Goal: Information Seeking & Learning: Find specific fact

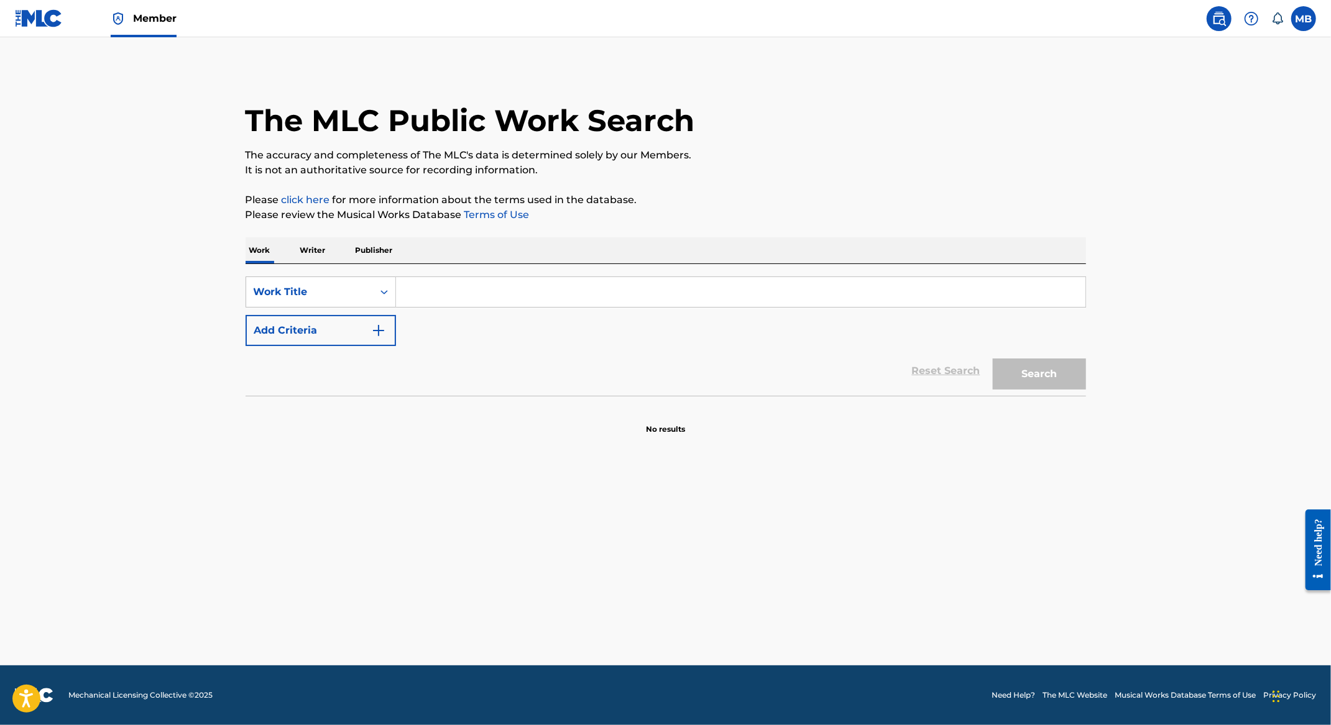
click at [469, 287] on input "Search Form" at bounding box center [740, 292] width 689 height 30
type input "Me Gusta CC"
click at [599, 432] on section "No results" at bounding box center [666, 419] width 840 height 32
click at [1023, 371] on button "Search" at bounding box center [1039, 374] width 93 height 31
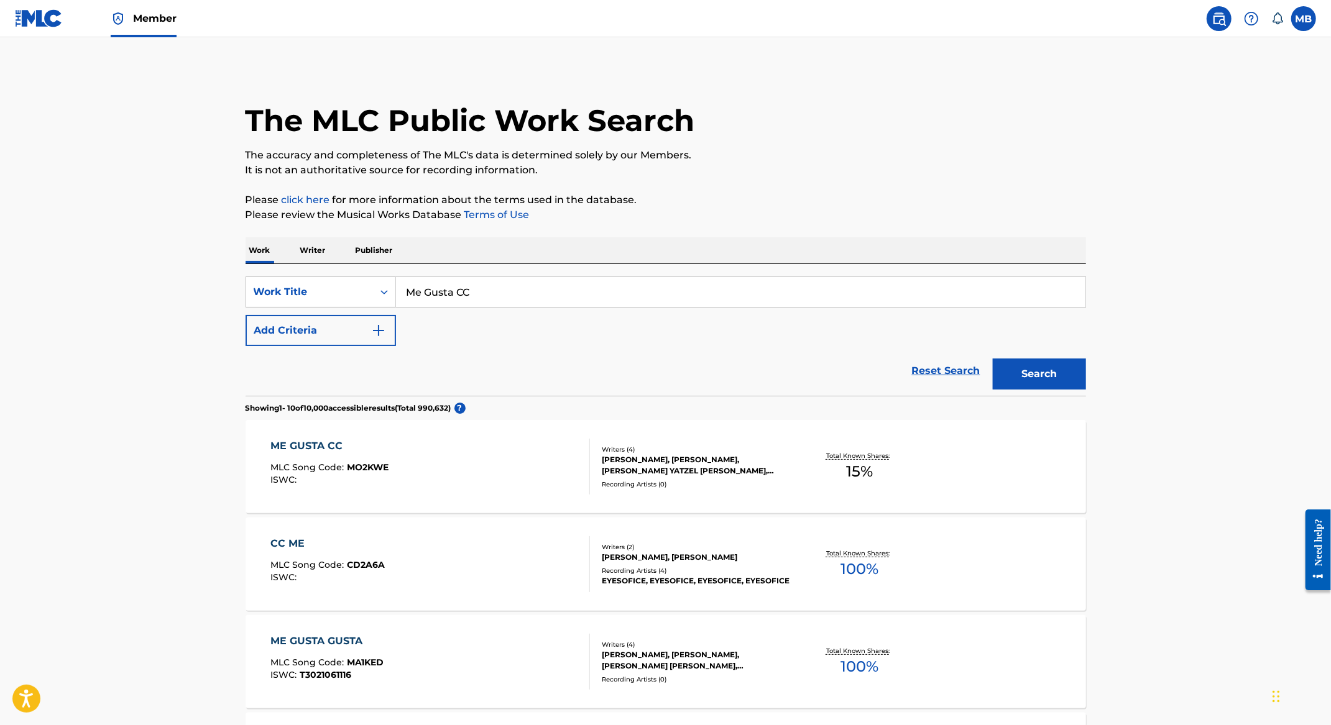
click at [323, 333] on button "Add Criteria" at bounding box center [321, 330] width 150 height 31
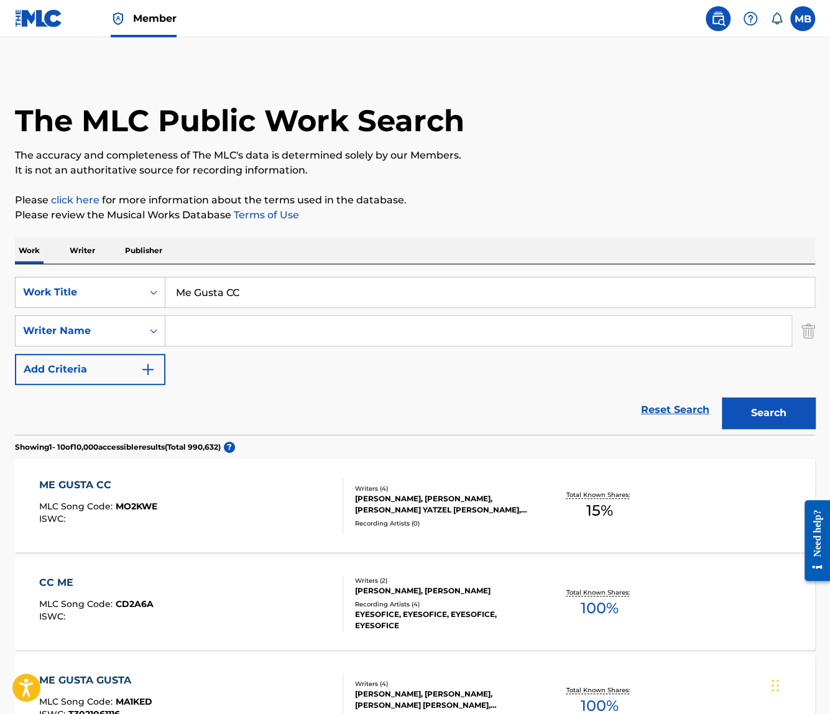
click at [442, 344] on input "Search Form" at bounding box center [478, 331] width 626 height 30
click at [389, 356] on div "[PERSON_NAME]" at bounding box center [384, 359] width 439 height 22
type input "[PERSON_NAME]"
click at [722, 397] on button "Search" at bounding box center [768, 412] width 93 height 31
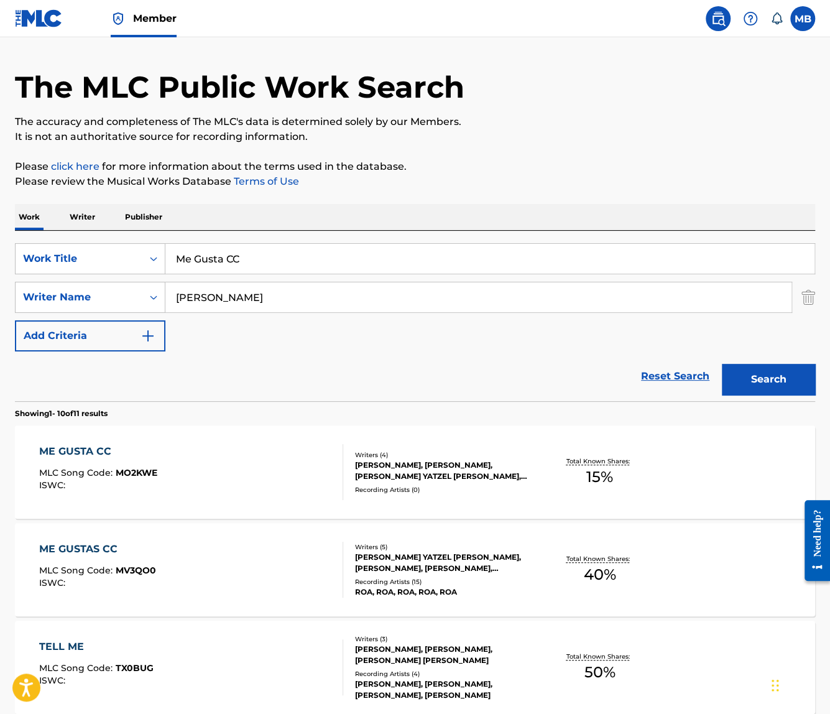
scroll to position [37, 0]
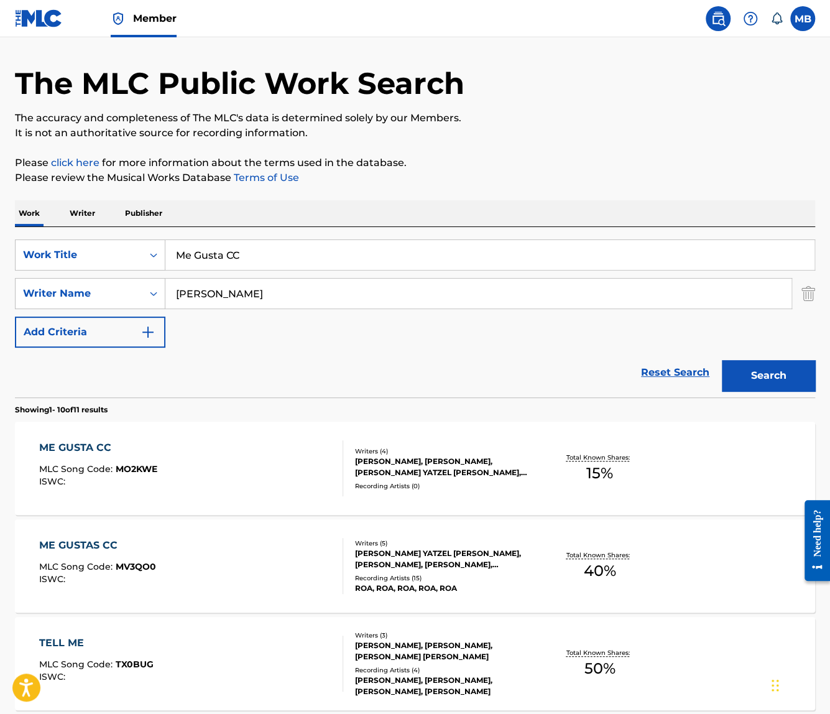
click at [316, 454] on div "ME GUSTA CC MLC Song Code : MO2KWE ISWC :" at bounding box center [191, 468] width 304 height 56
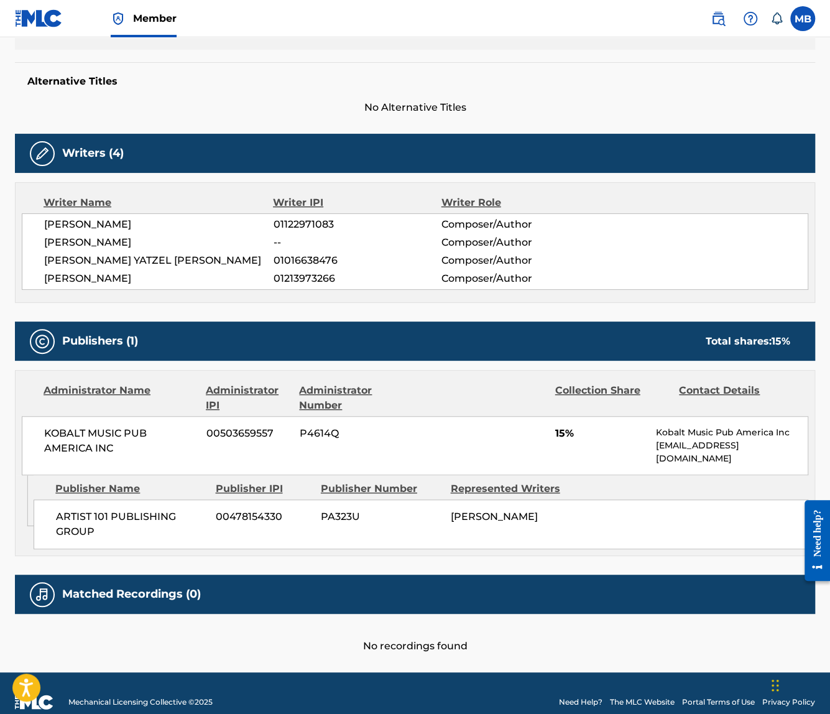
scroll to position [307, 0]
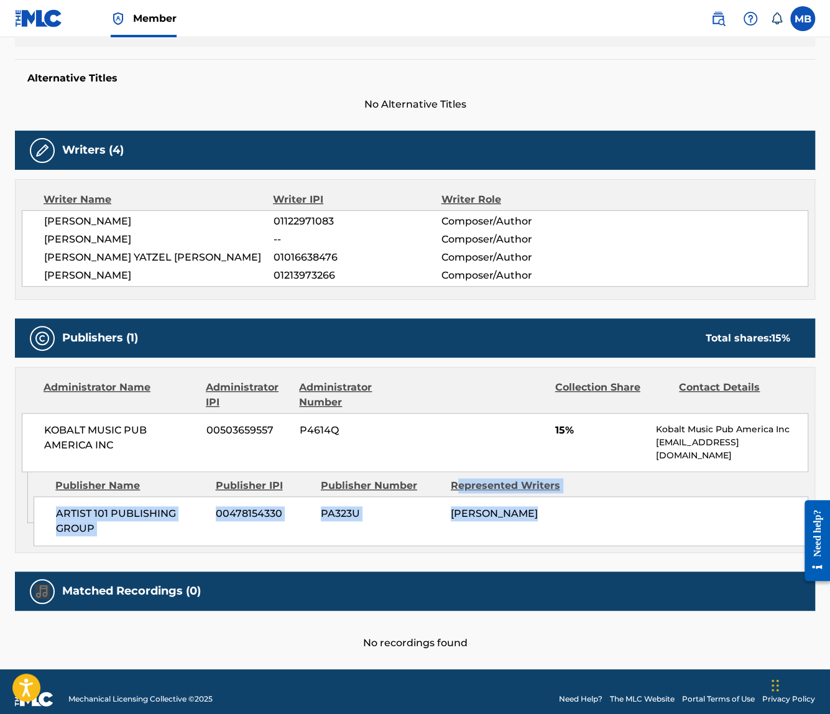
drag, startPoint x: 458, startPoint y: 481, endPoint x: 615, endPoint y: 551, distance: 171.7
click at [615, 551] on div "Work Detail Member Work Identifier -- MLC Song Code MO2KWE ISWC -- Duration --:…" at bounding box center [415, 282] width 800 height 736
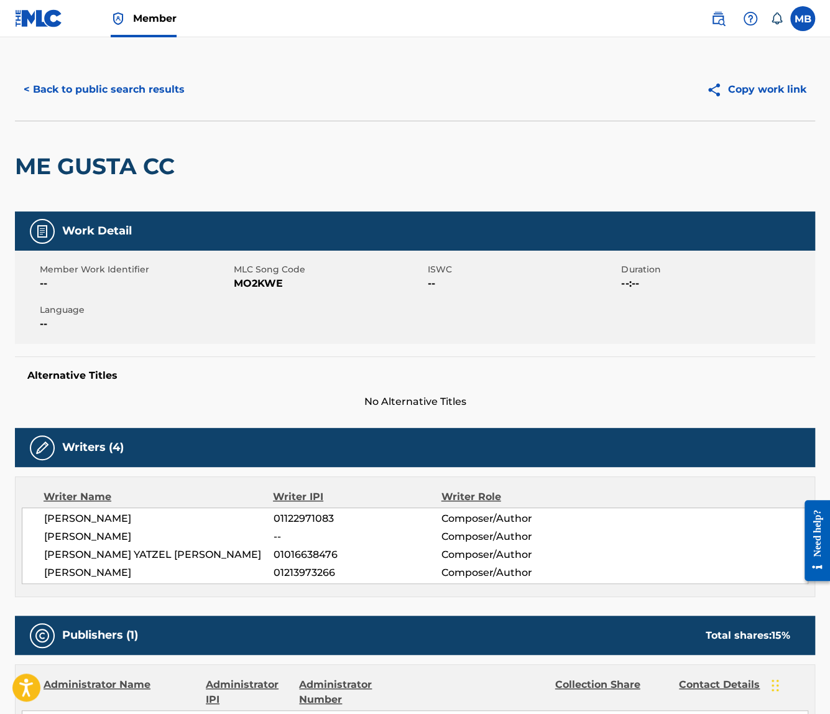
scroll to position [0, 0]
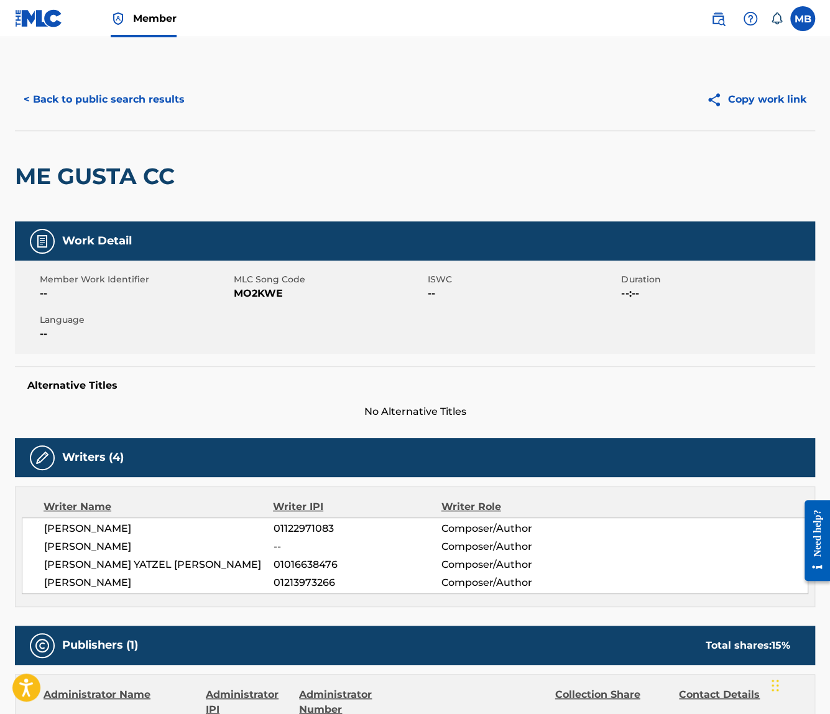
click at [95, 89] on button "< Back to public search results" at bounding box center [104, 99] width 178 height 31
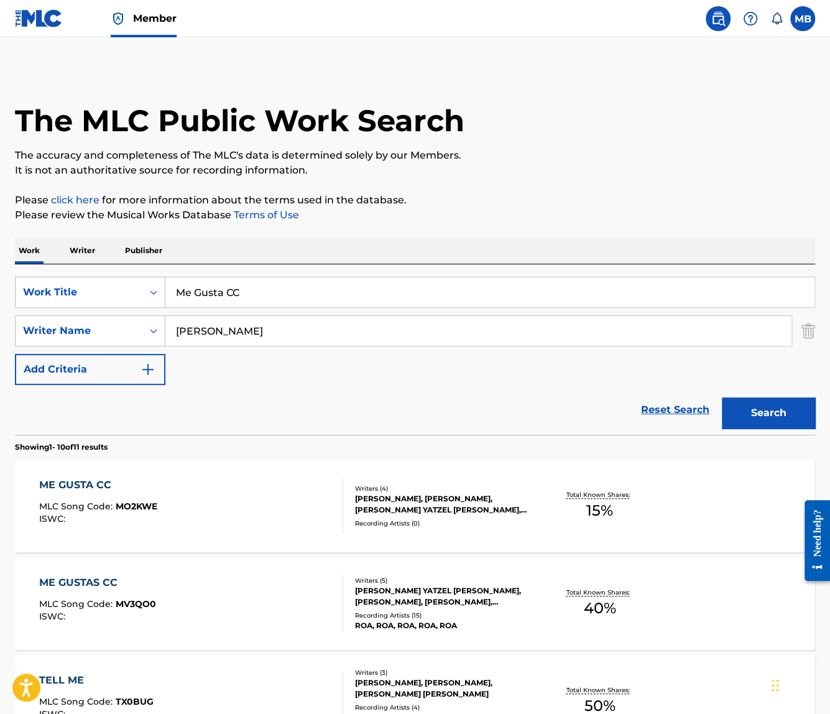
scroll to position [37, 0]
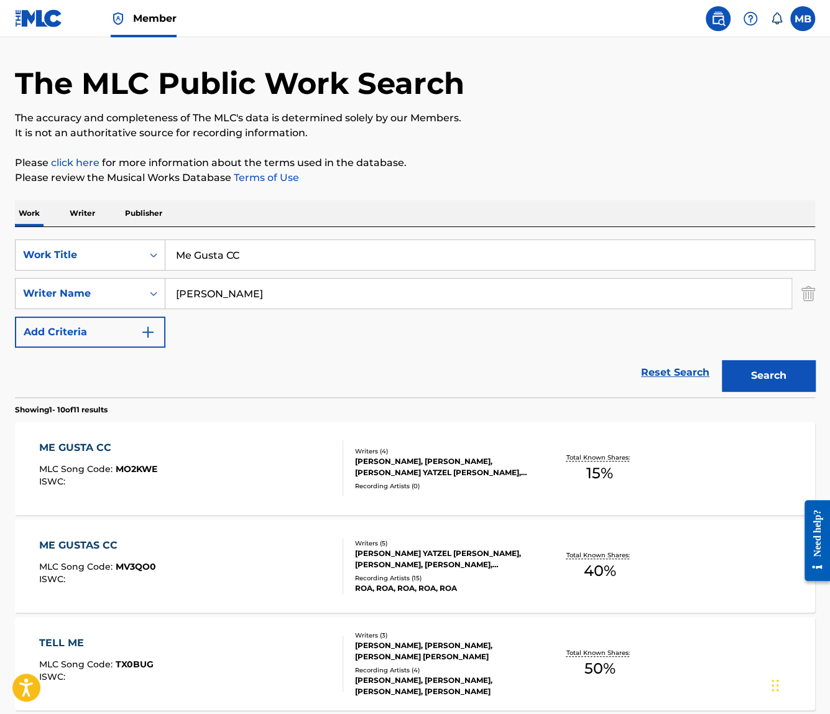
click at [410, 259] on input "Me Gusta CC" at bounding box center [489, 255] width 649 height 30
type input "222+uuu"
click at [234, 297] on input "[PERSON_NAME]" at bounding box center [478, 293] width 626 height 30
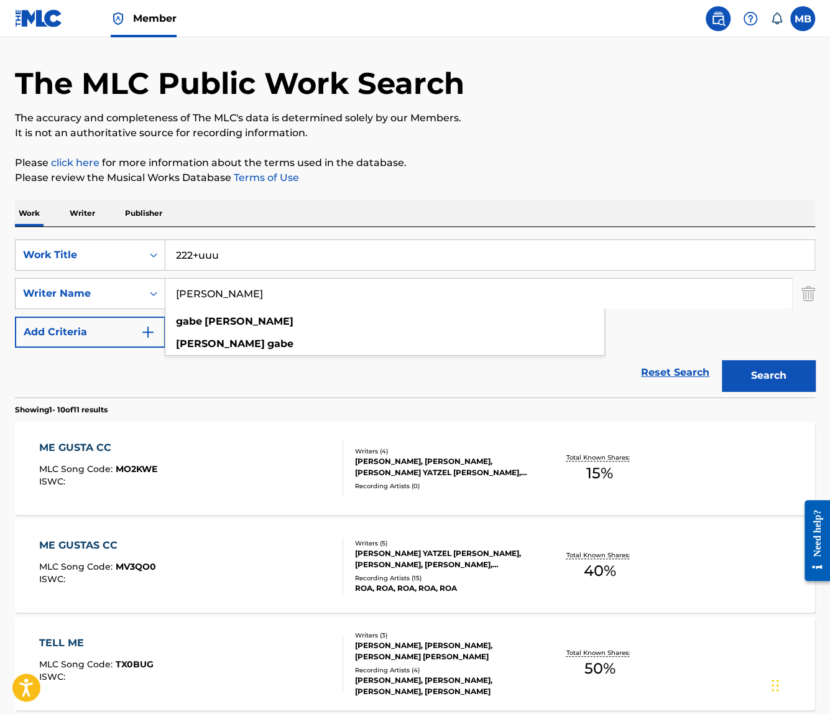
click at [297, 205] on div "Work Writer Publisher" at bounding box center [415, 213] width 800 height 26
drag, startPoint x: 264, startPoint y: 285, endPoint x: 77, endPoint y: 253, distance: 189.8
click at [77, 254] on div "SearchWithCriteria49bdff3c-9891-4cf3-b1ab-c75850c440f2 Work Title 222+uuu Searc…" at bounding box center [415, 293] width 800 height 108
drag, startPoint x: 254, startPoint y: 297, endPoint x: 372, endPoint y: 296, distance: 117.5
click at [372, 297] on input "[PERSON_NAME] [PERSON_NAME]" at bounding box center [478, 293] width 626 height 30
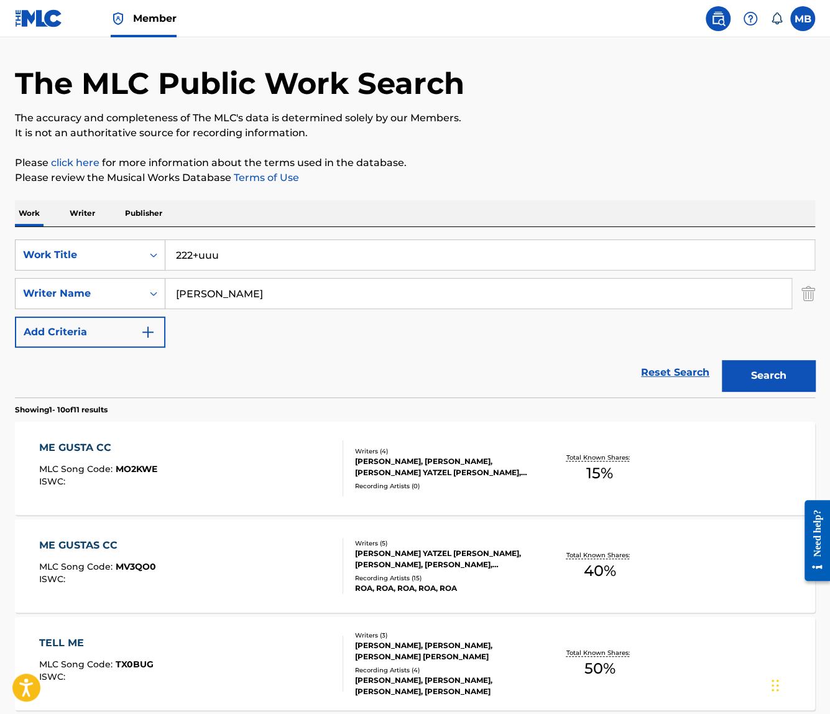
type input "[PERSON_NAME]"
click at [722, 360] on button "Search" at bounding box center [768, 375] width 93 height 31
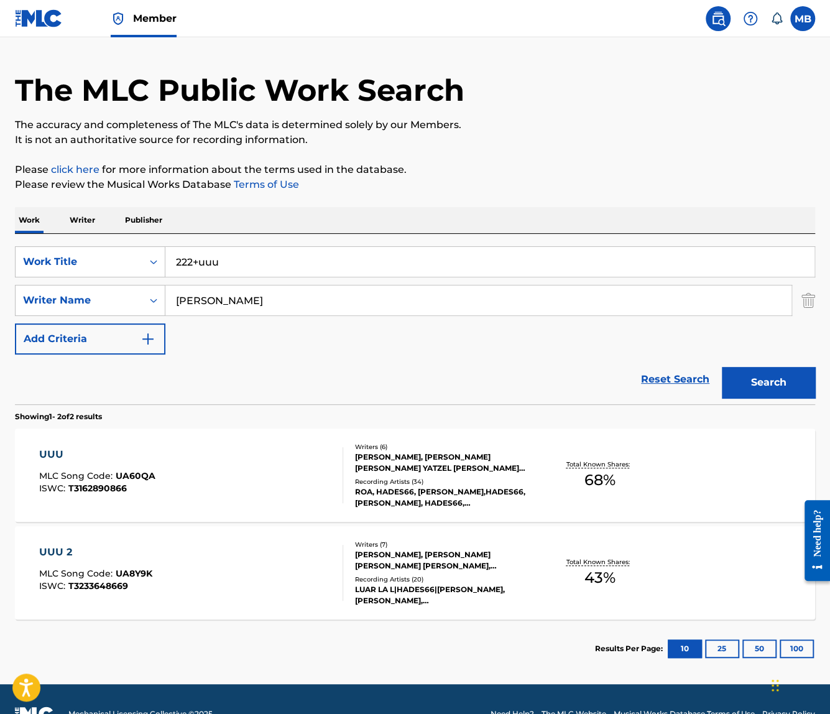
scroll to position [60, 0]
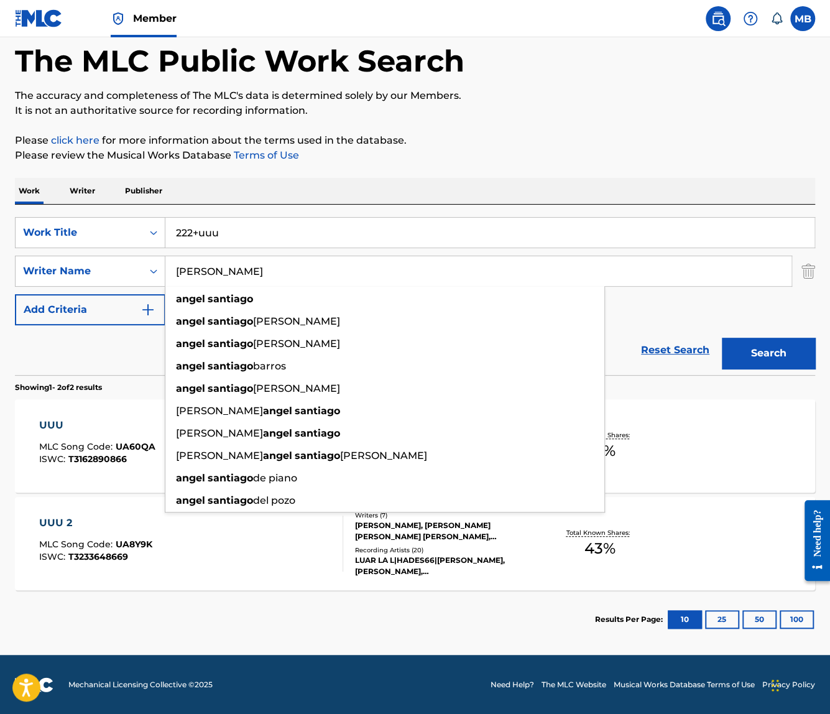
click at [569, 618] on section "Results Per Page: 10 25 50 100" at bounding box center [415, 619] width 800 height 58
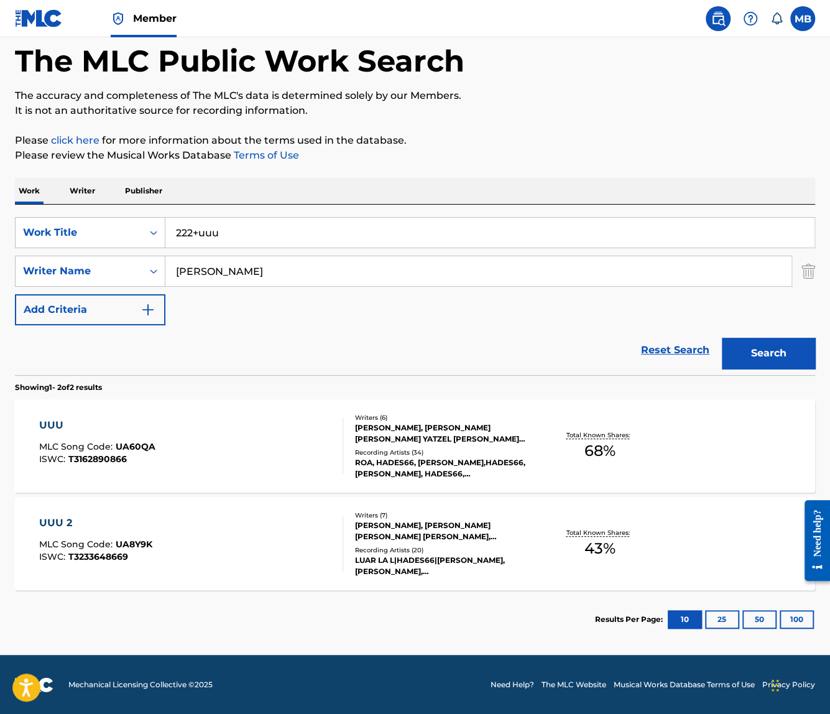
click at [267, 579] on div "UUU 2 MLC Song Code : UA8Y9K ISWC : T3233648669 Writers ( 7 ) [PERSON_NAME], [P…" at bounding box center [415, 543] width 800 height 93
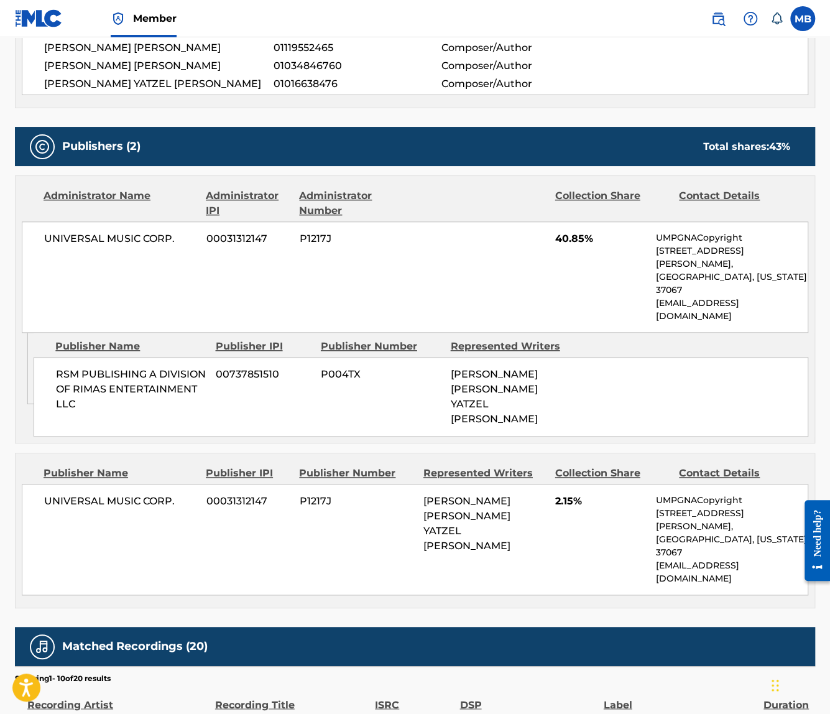
scroll to position [550, 0]
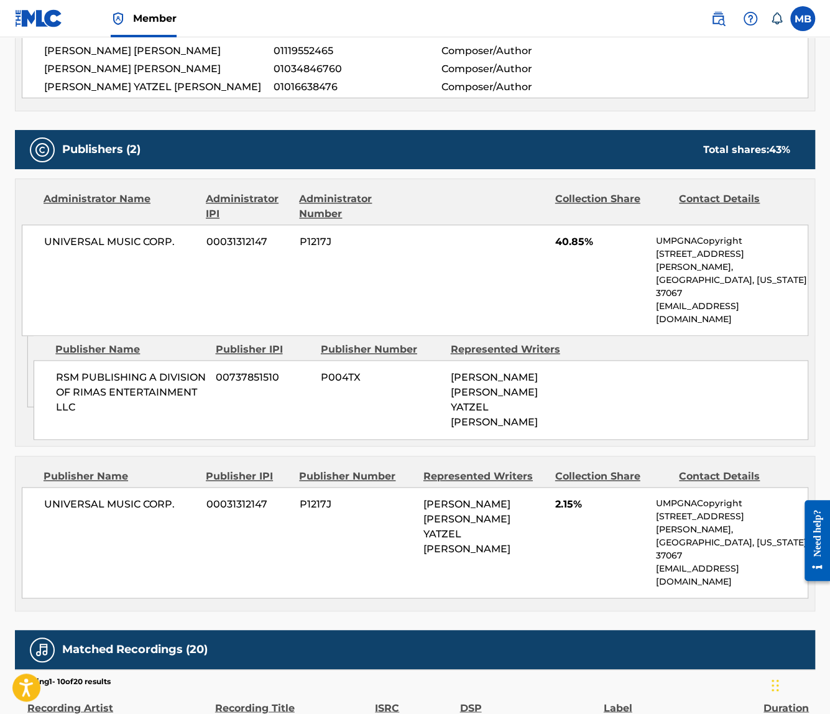
click at [478, 521] on div "UNIVERSAL MUSIC CORP. 00031312147 P1217J [PERSON_NAME] [PERSON_NAME] YATZEL [PE…" at bounding box center [415, 542] width 786 height 111
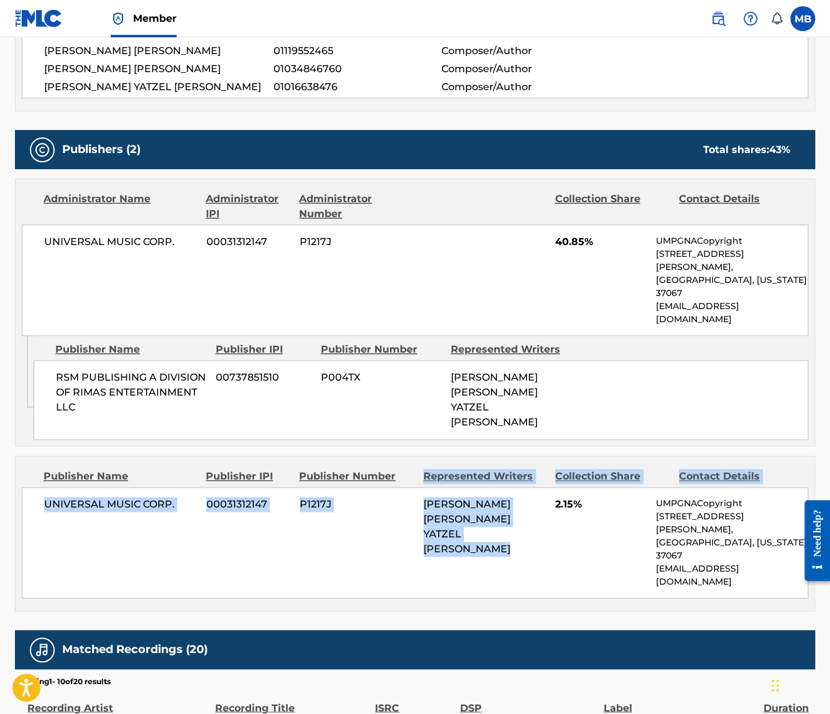
drag, startPoint x: 478, startPoint y: 521, endPoint x: 405, endPoint y: 442, distance: 107.3
click at [405, 456] on div "Publisher Name Publisher IPI Publisher Number Represented Writers Collection Sh…" at bounding box center [415, 533] width 799 height 154
click at [420, 456] on div "Publisher Name Publisher IPI Publisher Number Represented Writers Collection Sh…" at bounding box center [415, 533] width 799 height 154
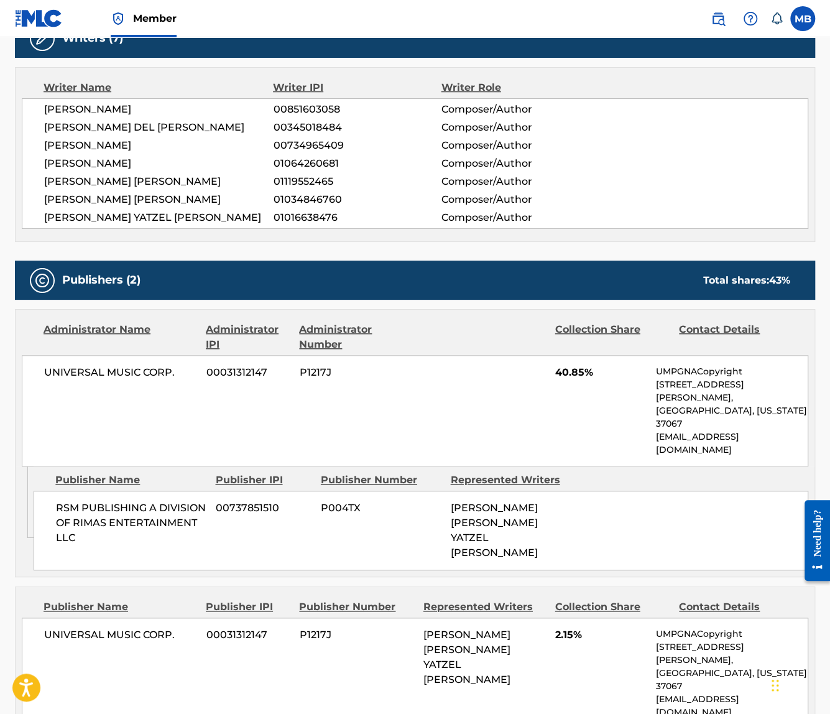
scroll to position [420, 0]
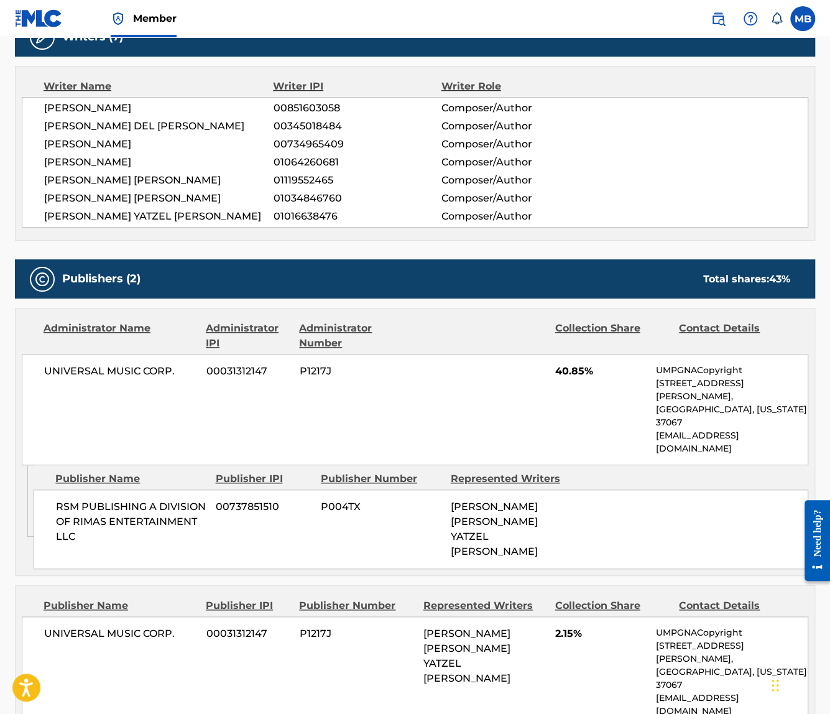
drag, startPoint x: 527, startPoint y: 510, endPoint x: 469, endPoint y: 438, distance: 92.4
click at [469, 465] on div "Publisher Name Publisher IPI Publisher Number Represented Writers RSM PUBLISHIN…" at bounding box center [424, 517] width 781 height 104
click at [481, 471] on div "Represented Writers" at bounding box center [511, 478] width 121 height 15
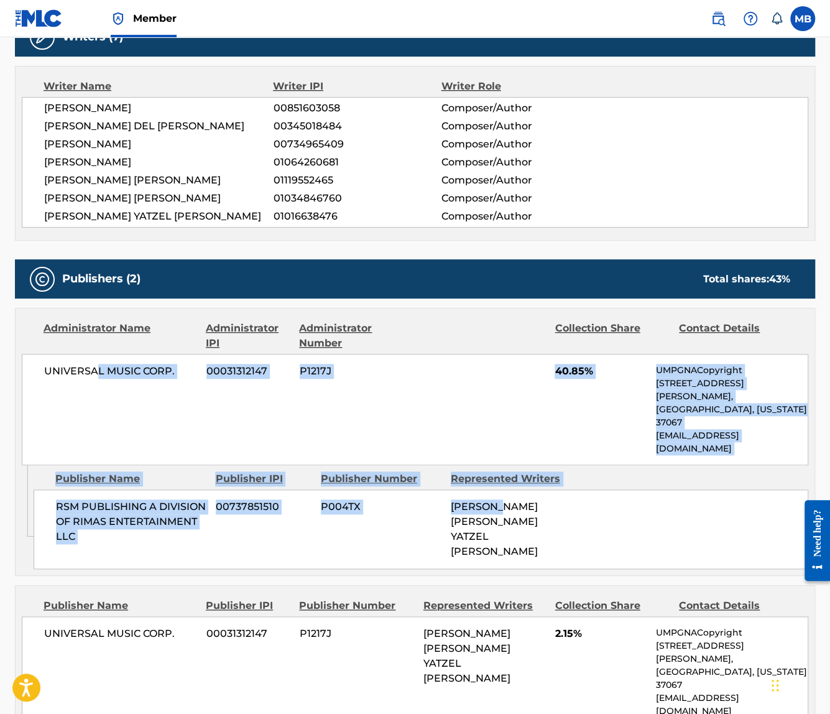
drag, startPoint x: 93, startPoint y: 362, endPoint x: 501, endPoint y: 461, distance: 419.8
click at [501, 461] on div "Administrator Name Administrator IPI Administrator Number Collection Share Cont…" at bounding box center [415, 442] width 800 height 268
click at [501, 500] on span "[PERSON_NAME] [PERSON_NAME] YATZEL [PERSON_NAME]" at bounding box center [494, 528] width 87 height 57
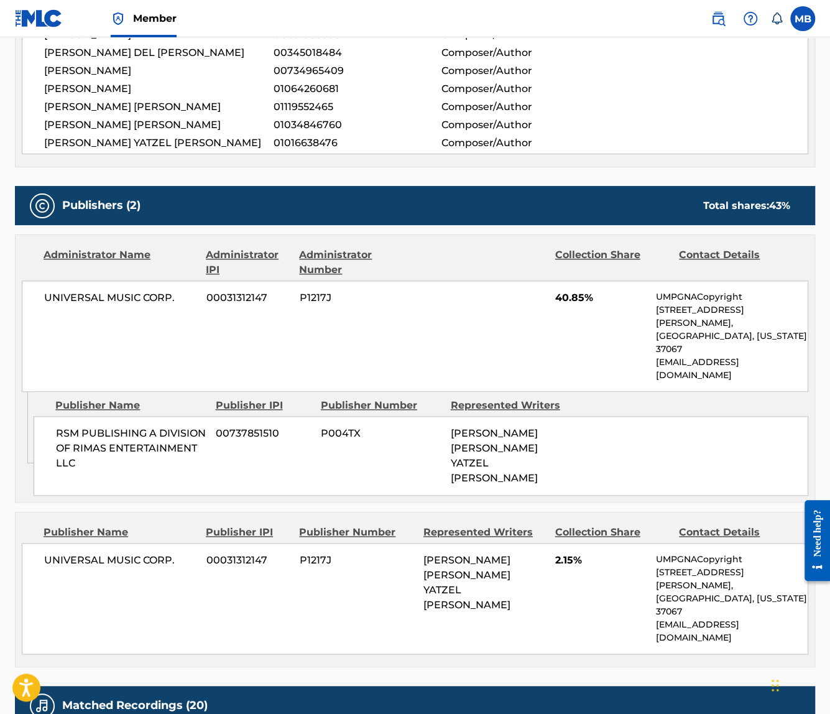
scroll to position [517, 0]
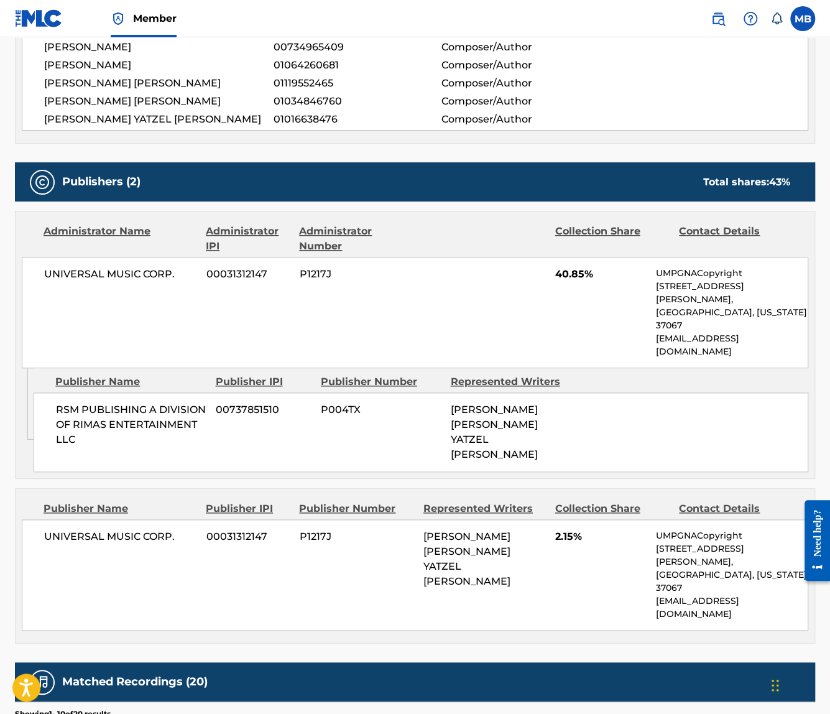
drag, startPoint x: 395, startPoint y: 499, endPoint x: 566, endPoint y: 555, distance: 179.7
click at [566, 555] on div "UNIVERSAL MUSIC CORP. 00031312147 P1217J [PERSON_NAME] [PERSON_NAME] YATZEL [PE…" at bounding box center [415, 574] width 786 height 111
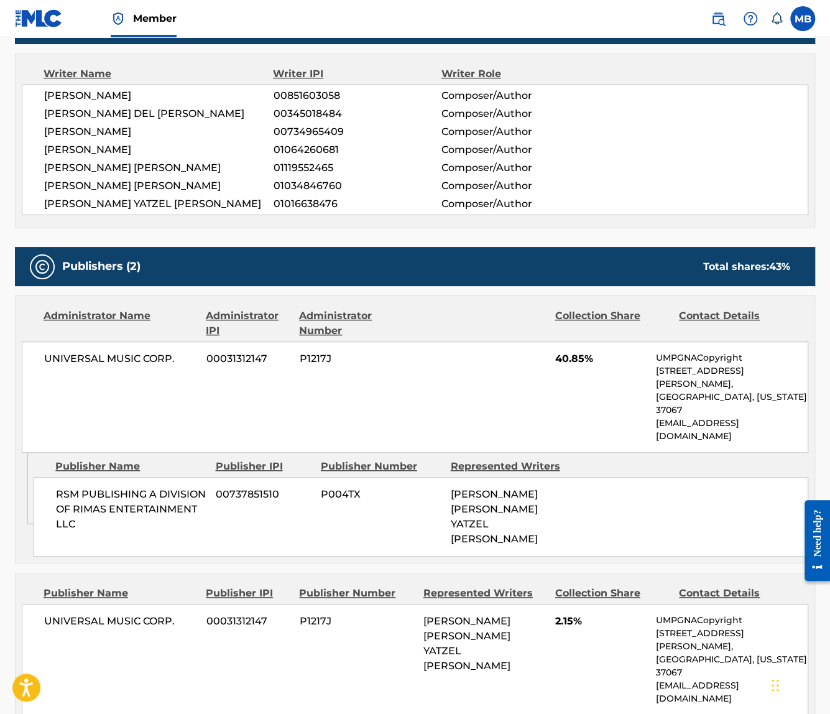
scroll to position [423, 0]
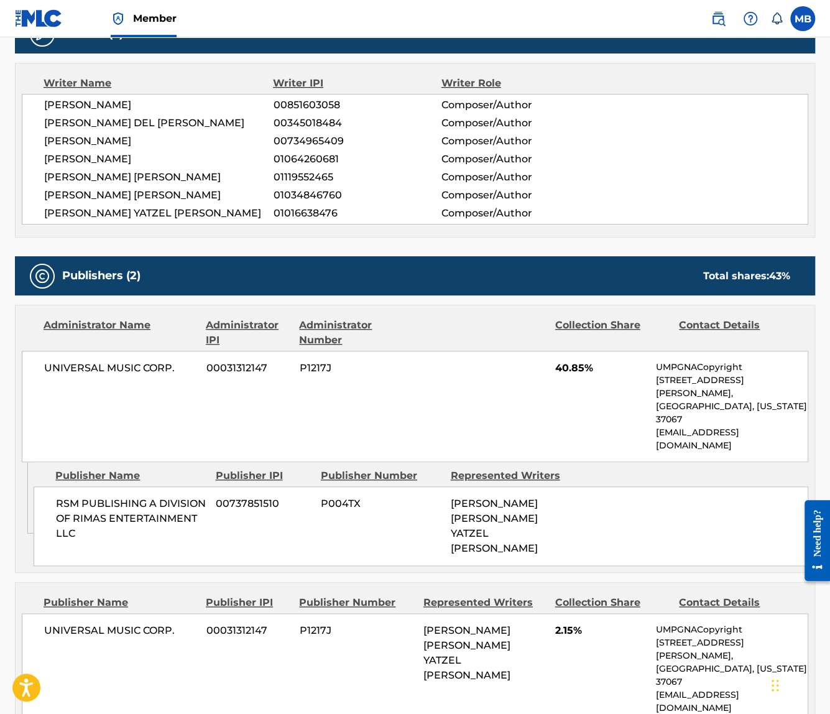
drag, startPoint x: 127, startPoint y: 98, endPoint x: 356, endPoint y: 248, distance: 273.5
click at [356, 248] on div "Work Detail Member Work Identifier -- MLC Song Code UA8Y9K ISWC T3233648669 Dur…" at bounding box center [415, 499] width 800 height 1402
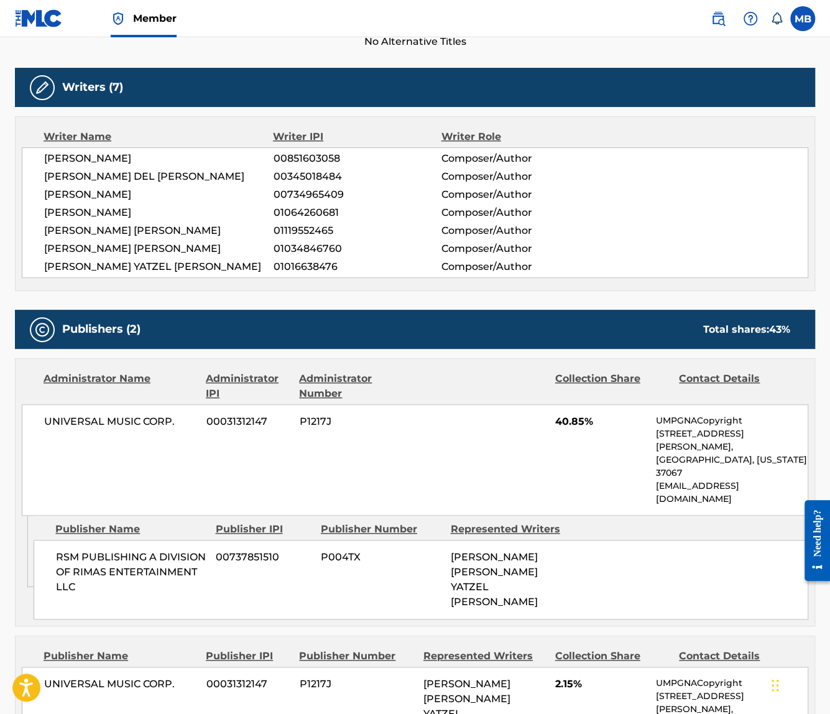
scroll to position [374, 0]
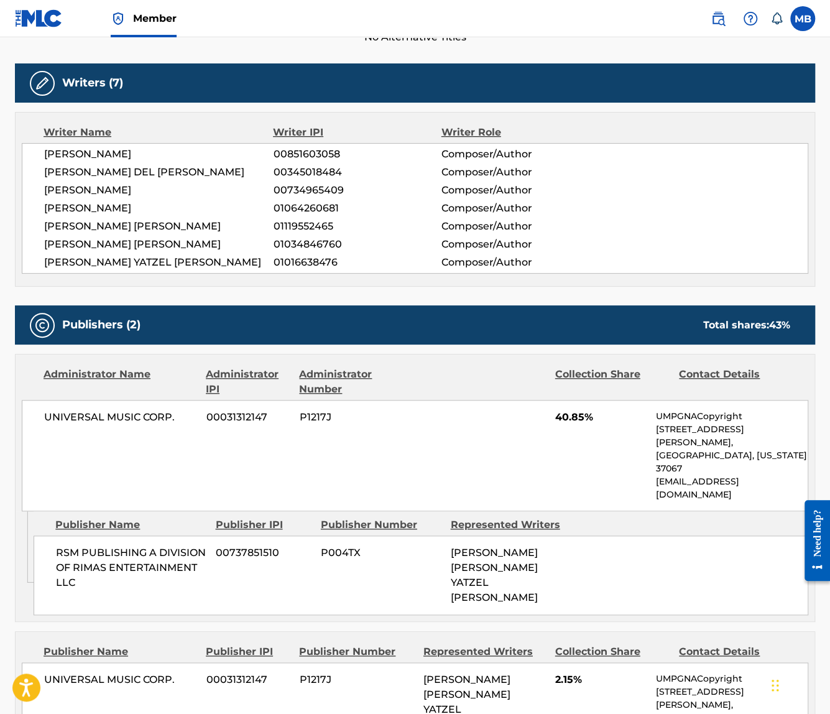
click at [312, 165] on span "00345018484" at bounding box center [357, 172] width 168 height 15
copy span "00345018484"
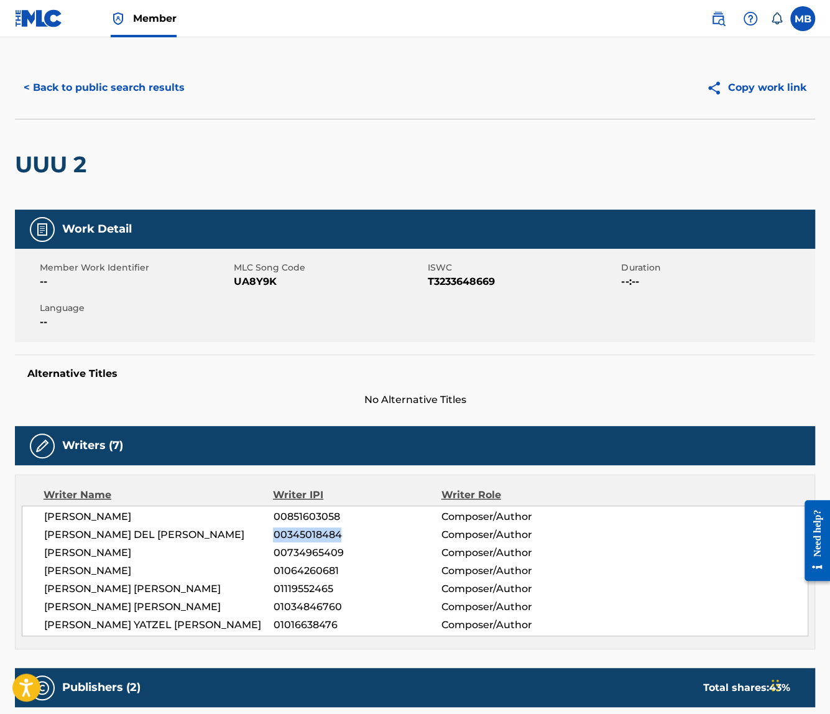
scroll to position [0, 0]
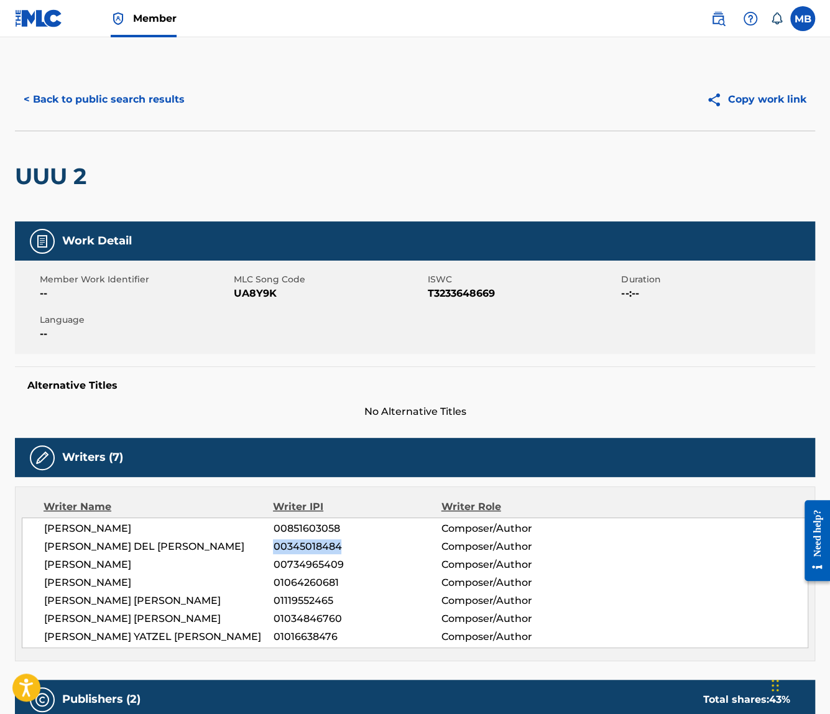
click at [73, 105] on button "< Back to public search results" at bounding box center [104, 99] width 178 height 31
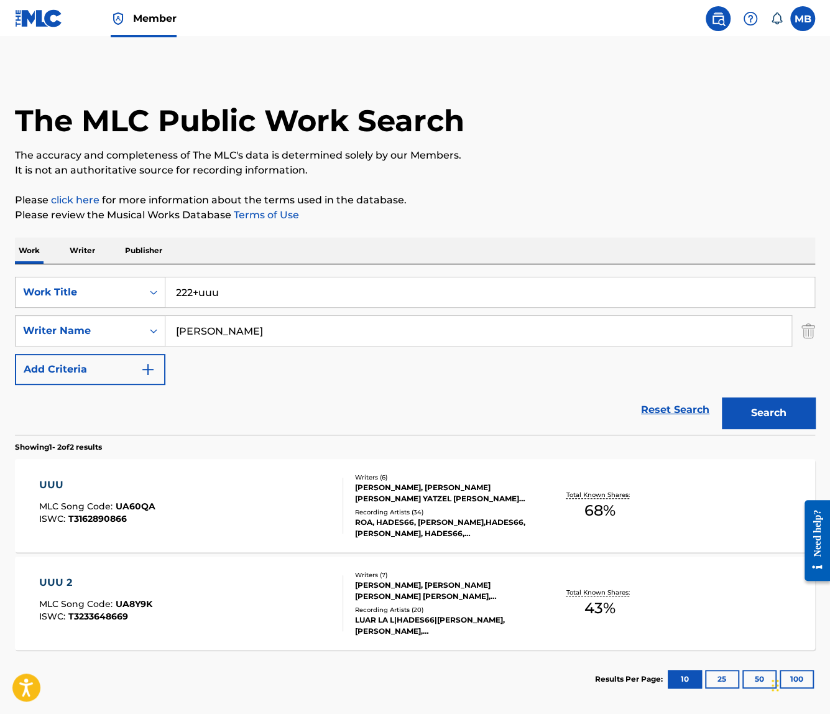
click at [81, 252] on p "Writer" at bounding box center [82, 250] width 33 height 26
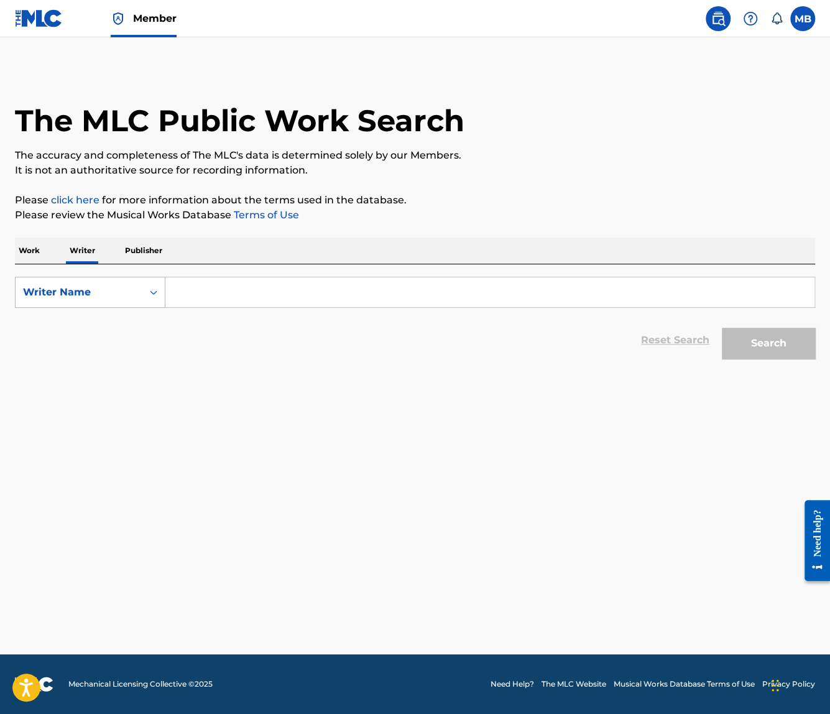
click at [107, 290] on div "Writer Name" at bounding box center [79, 292] width 112 height 15
click at [107, 326] on div "Writer IPI" at bounding box center [90, 323] width 149 height 31
click at [215, 293] on input "Search Form" at bounding box center [489, 292] width 649 height 30
paste input "00345018484"
type input "00345018484"
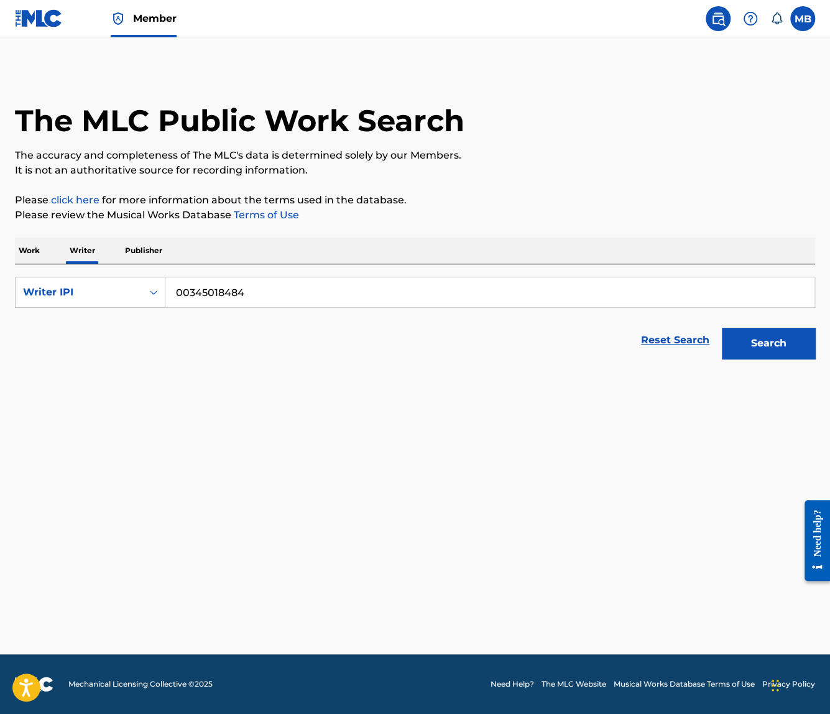
click at [722, 328] on button "Search" at bounding box center [768, 343] width 93 height 31
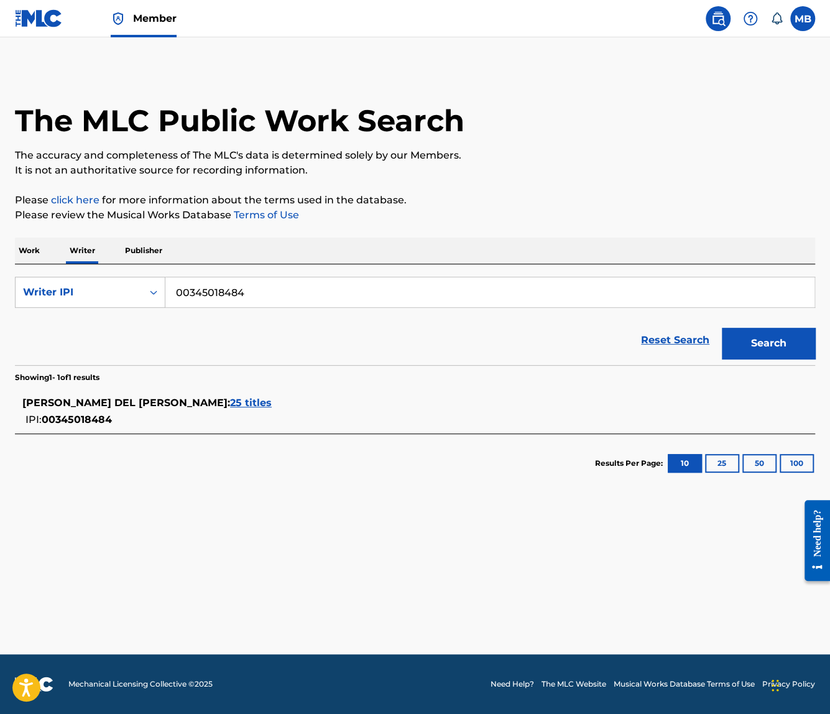
click at [230, 402] on span "25 titles" at bounding box center [251, 403] width 42 height 12
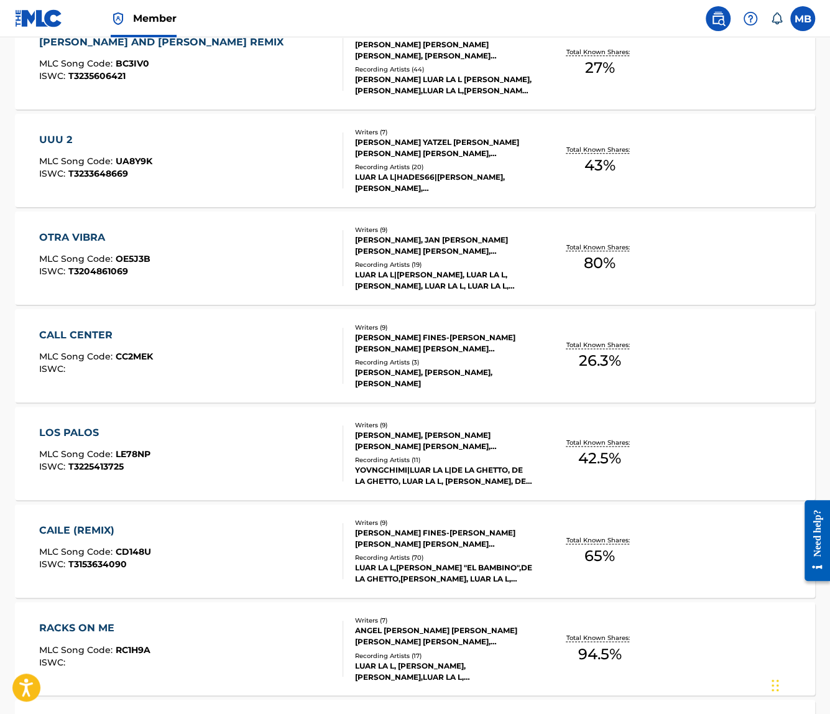
scroll to position [596, 0]
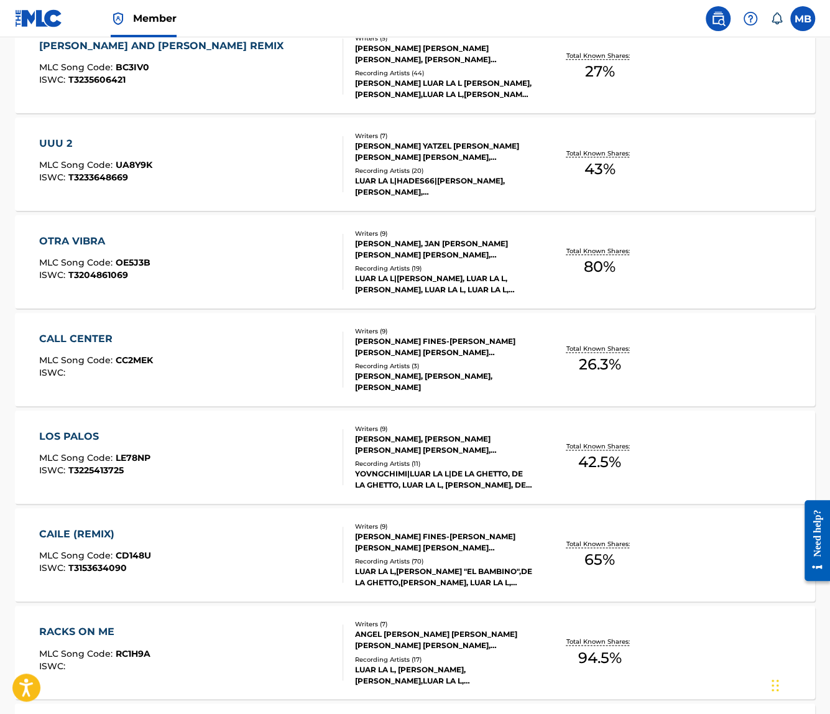
click at [426, 268] on div "Recording Artists ( 19 )" at bounding box center [444, 268] width 178 height 9
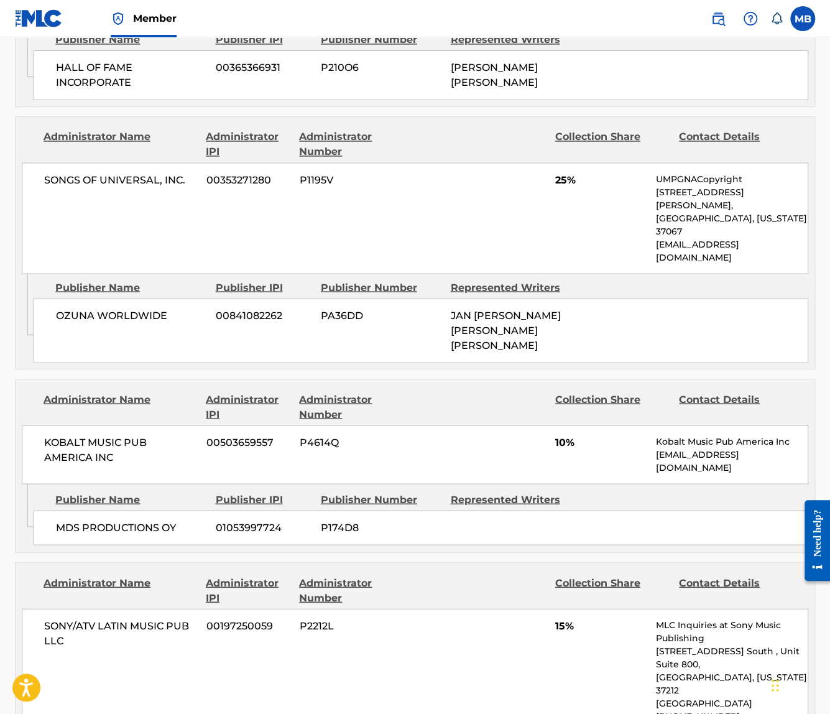
scroll to position [1102, 0]
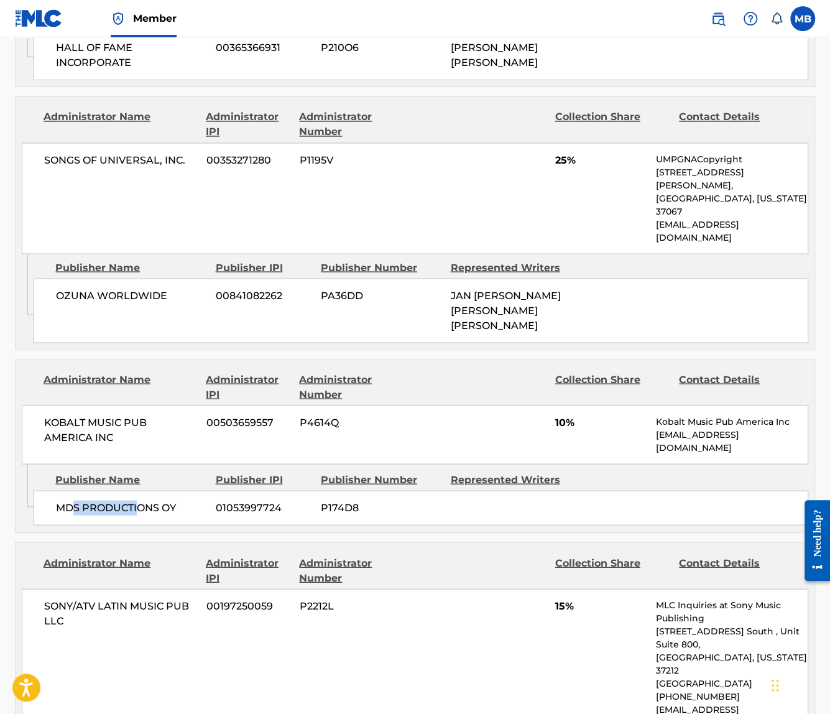
drag, startPoint x: 76, startPoint y: 402, endPoint x: 136, endPoint y: 400, distance: 59.7
click at [136, 500] on span "MDS PRODUCTIONS OY" at bounding box center [131, 507] width 150 height 15
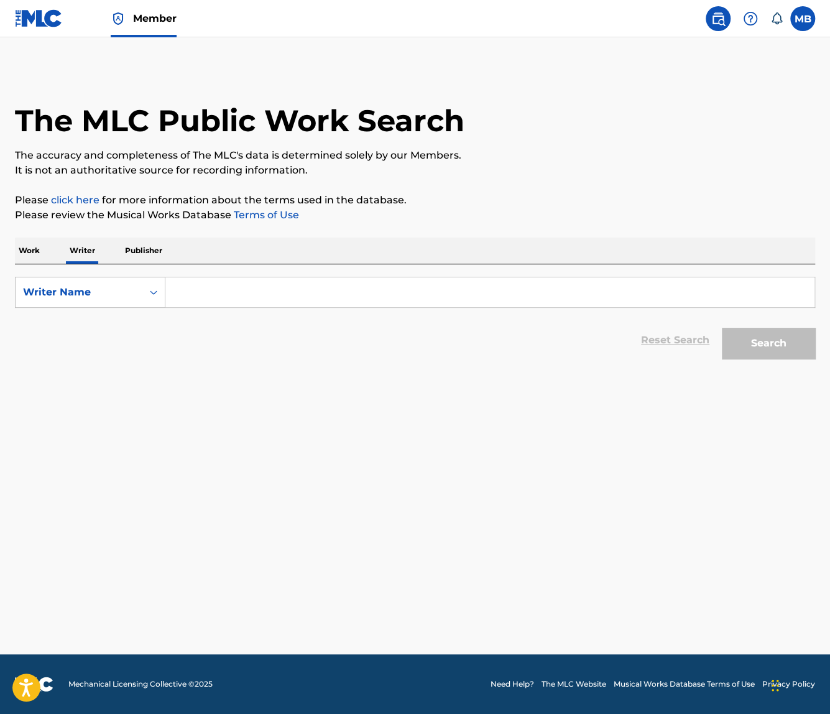
click at [35, 260] on p "Work" at bounding box center [29, 250] width 29 height 26
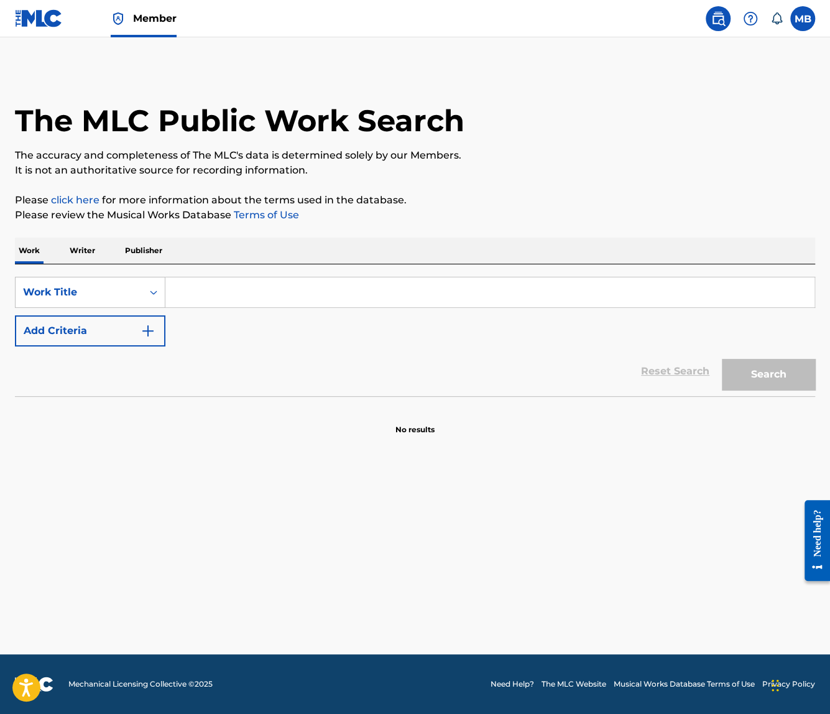
click at [193, 293] on input "Search Form" at bounding box center [489, 292] width 649 height 30
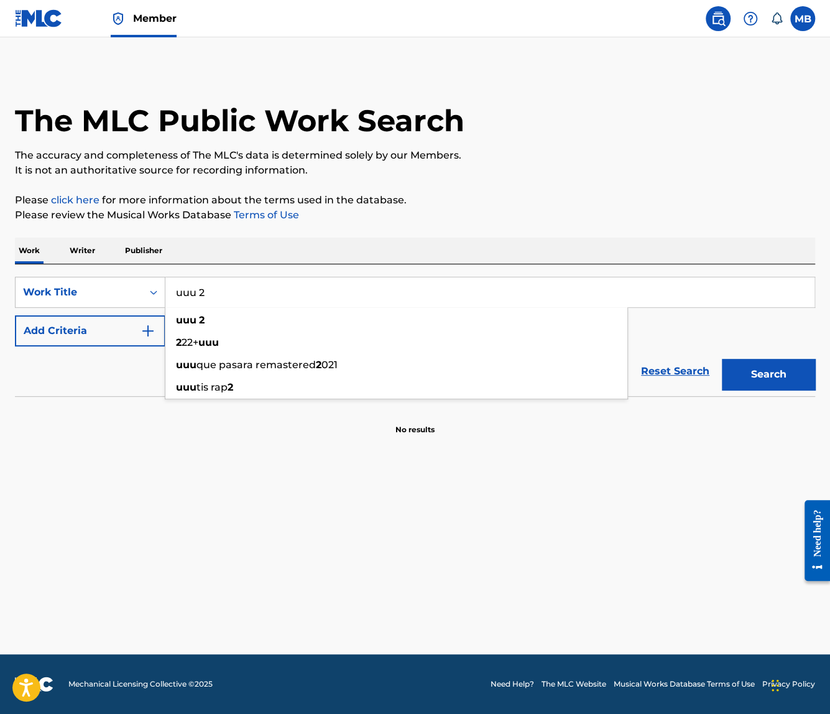
type input "uuu 2"
click at [722, 359] on button "Search" at bounding box center [768, 374] width 93 height 31
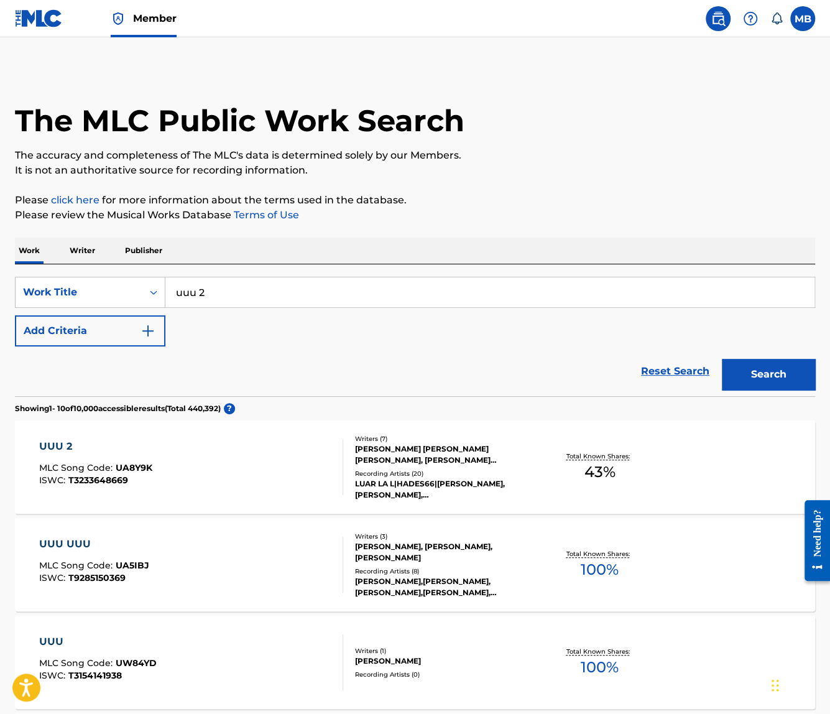
click at [244, 462] on div "UUU 2 MLC Song Code : UA8Y9K ISWC : T3233648669" at bounding box center [191, 467] width 304 height 56
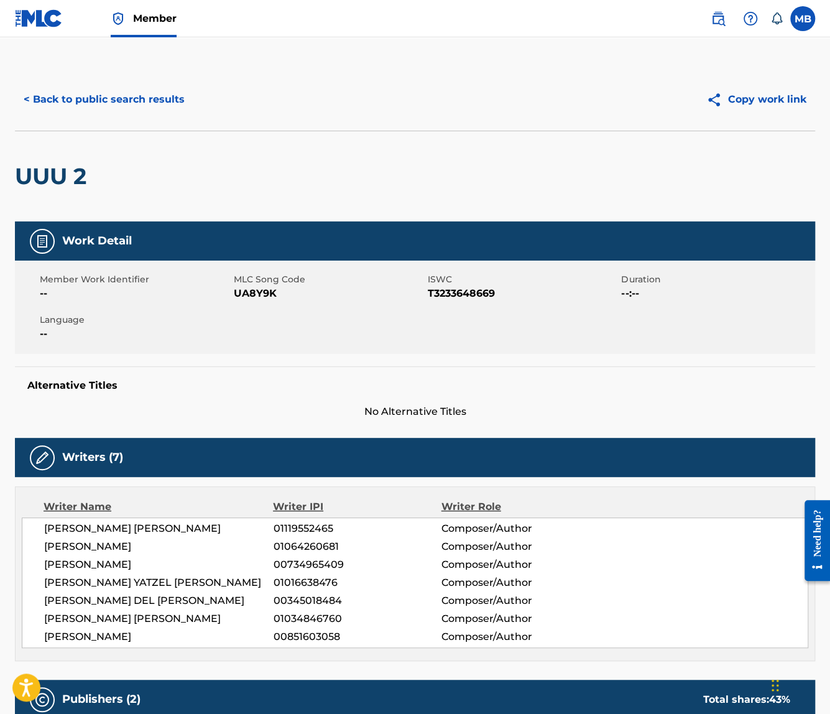
click at [86, 107] on button "< Back to public search results" at bounding box center [104, 99] width 178 height 31
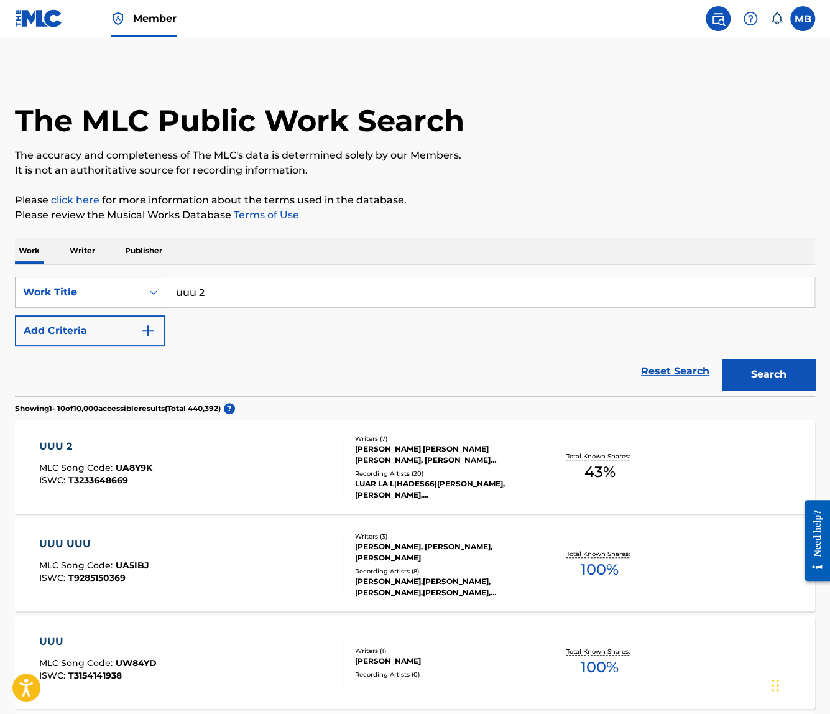
click at [165, 454] on div "UUU 2 MLC Song Code : UA8Y9K ISWC : T3233648669" at bounding box center [191, 467] width 304 height 56
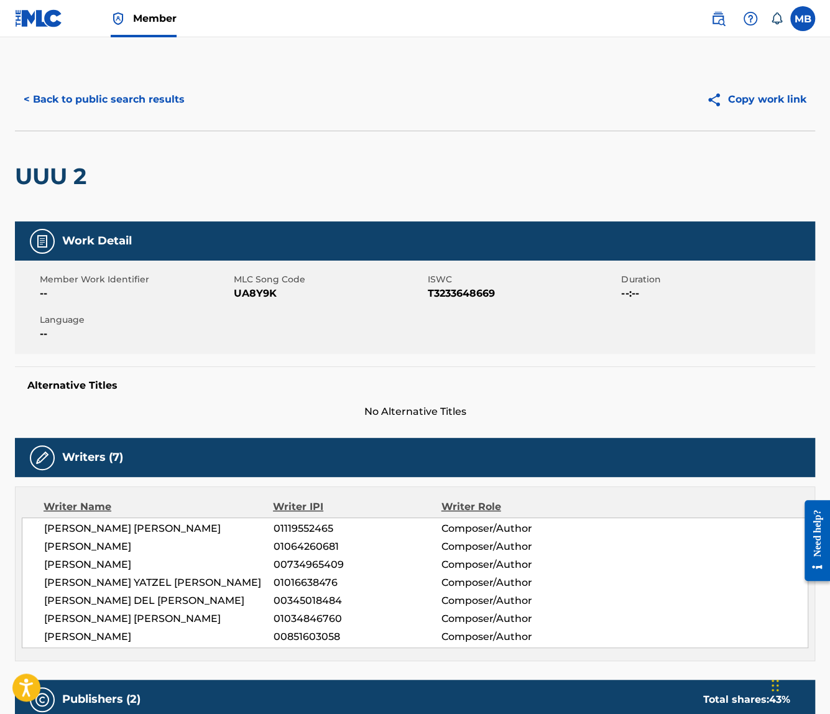
click at [287, 578] on span "01016638476" at bounding box center [357, 582] width 168 height 15
copy div "01016638476"
click at [114, 106] on button "< Back to public search results" at bounding box center [104, 99] width 178 height 31
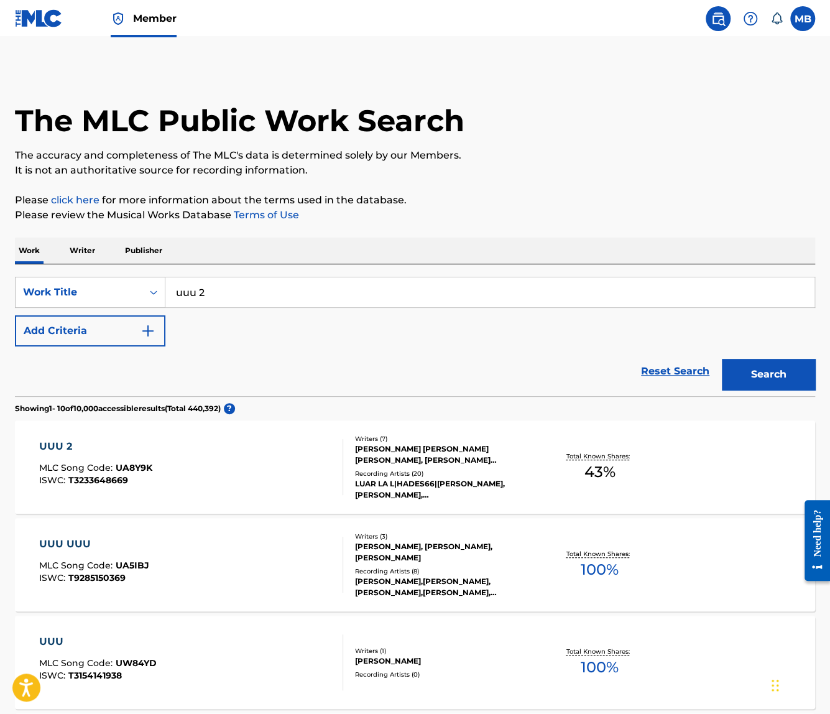
click at [96, 249] on p "Writer" at bounding box center [82, 250] width 33 height 26
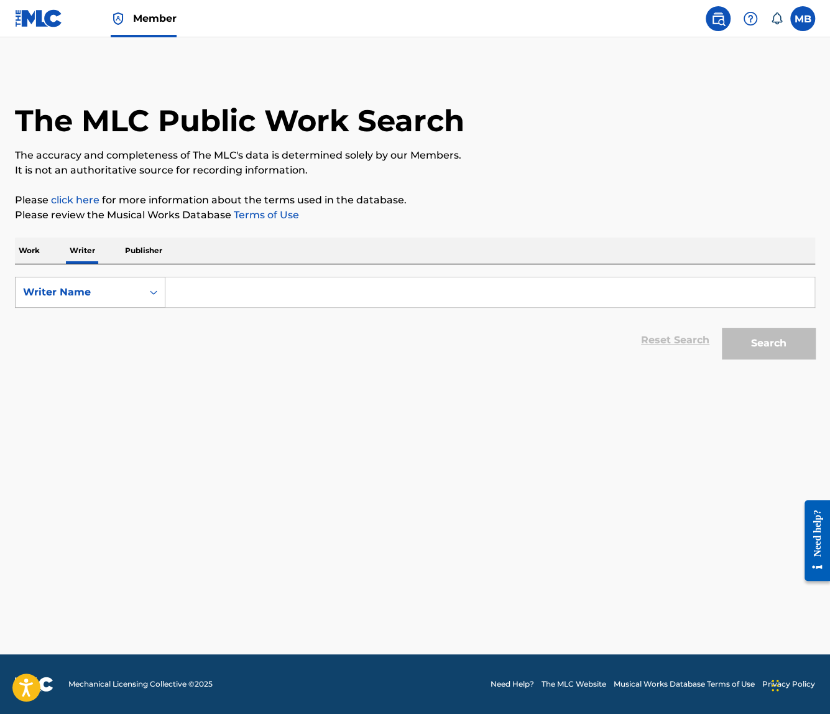
click at [117, 295] on div "Writer Name" at bounding box center [79, 292] width 112 height 15
click at [117, 323] on div "Writer IPI" at bounding box center [90, 323] width 149 height 31
click at [189, 300] on input "Search Form" at bounding box center [489, 292] width 649 height 30
type input "01016638476"
click at [722, 328] on button "Search" at bounding box center [768, 343] width 93 height 31
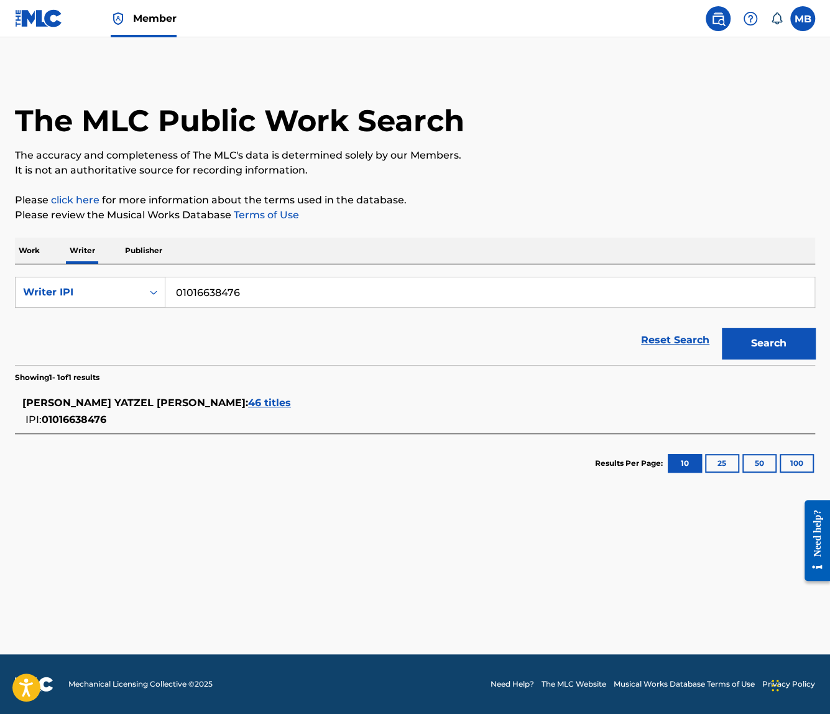
click at [248, 407] on span "46 titles" at bounding box center [269, 403] width 43 height 12
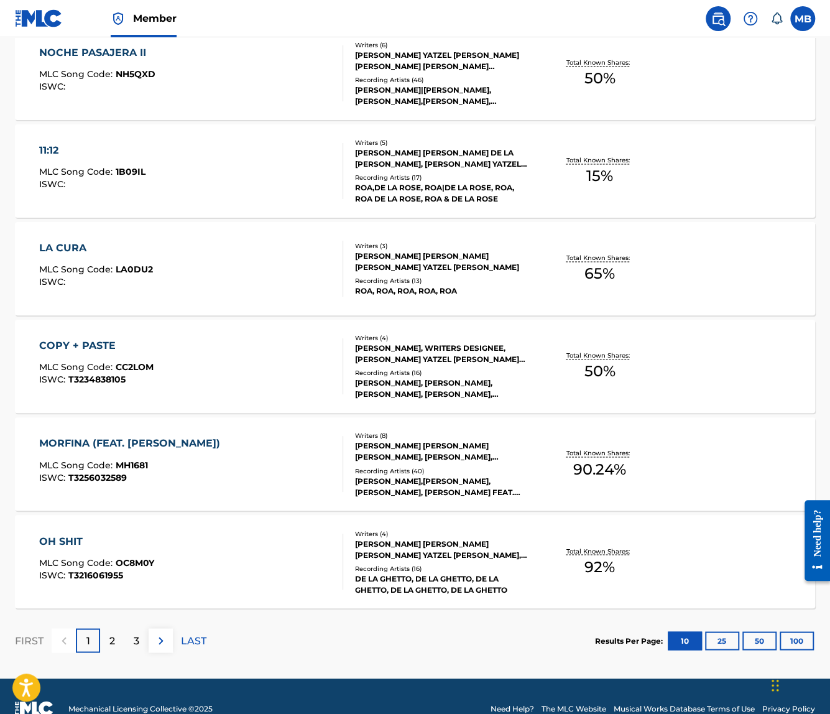
scroll to position [808, 0]
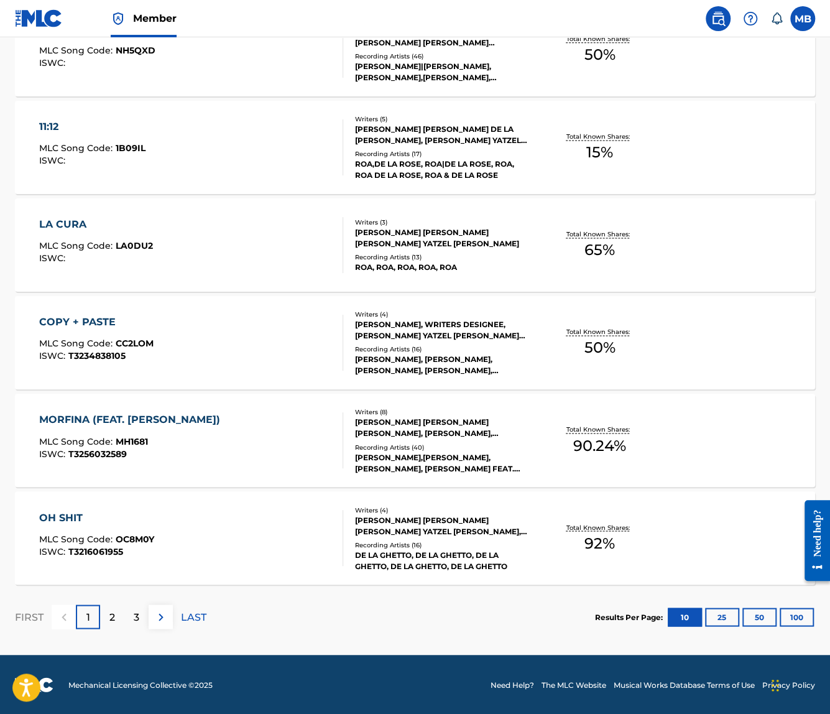
click at [791, 615] on button "100" at bounding box center [797, 616] width 34 height 19
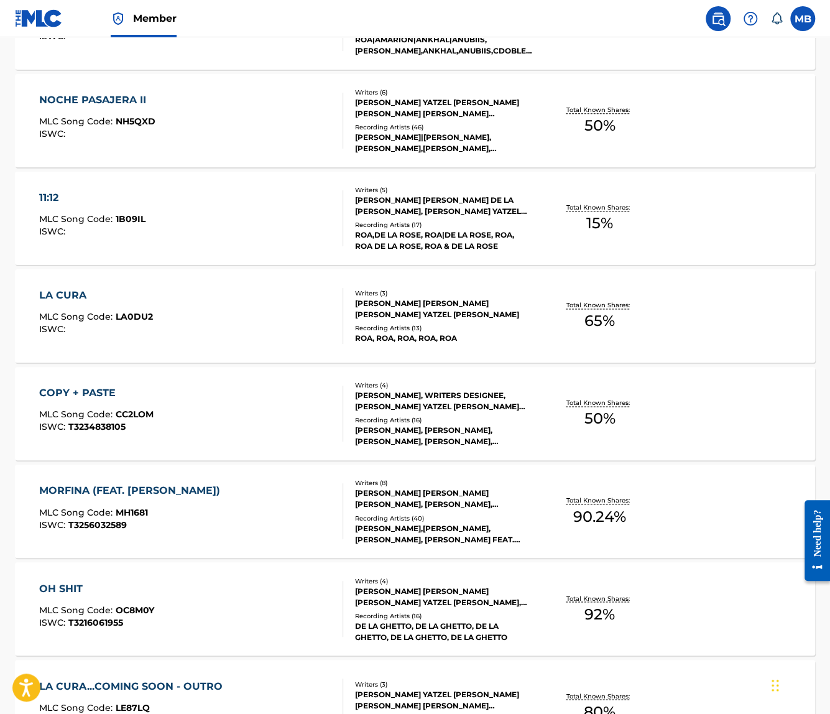
scroll to position [842, 0]
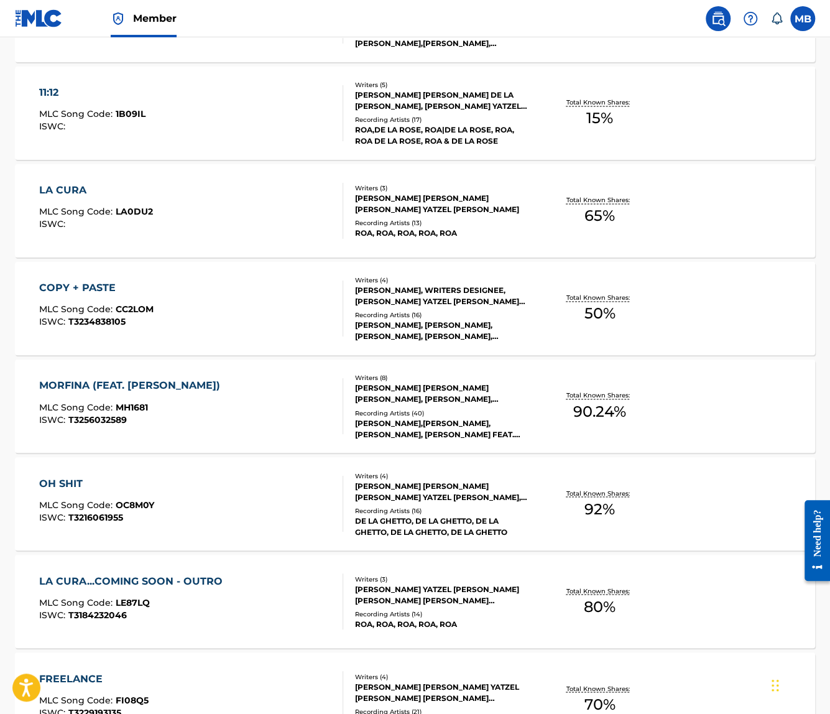
click at [497, 523] on div "DE LA GHETTO, DE LA GHETTO, DE LA GHETTO, DE LA GHETTO, DE LA GHETTO" at bounding box center [444, 526] width 178 height 22
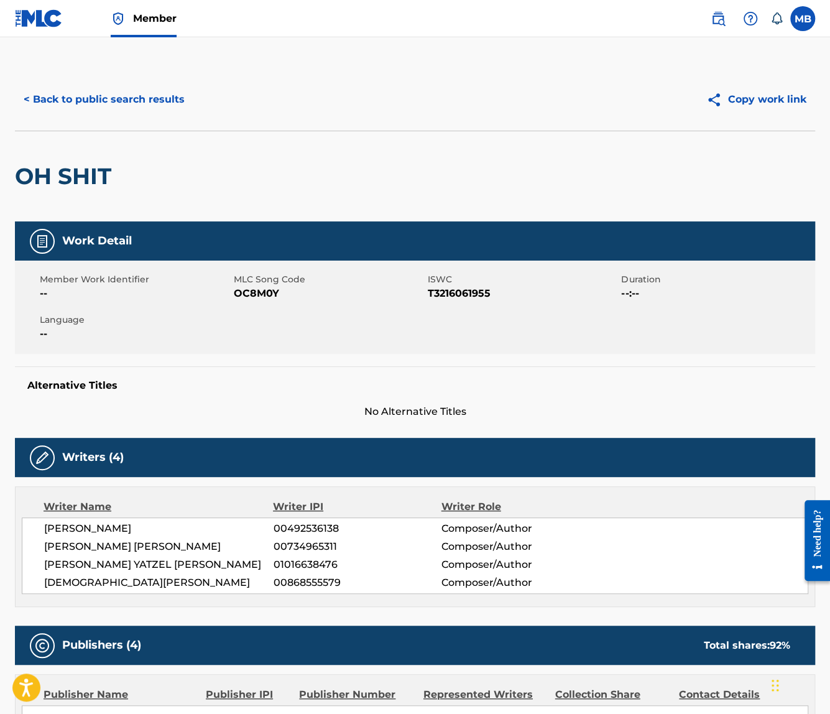
click at [87, 103] on button "< Back to public search results" at bounding box center [104, 99] width 178 height 31
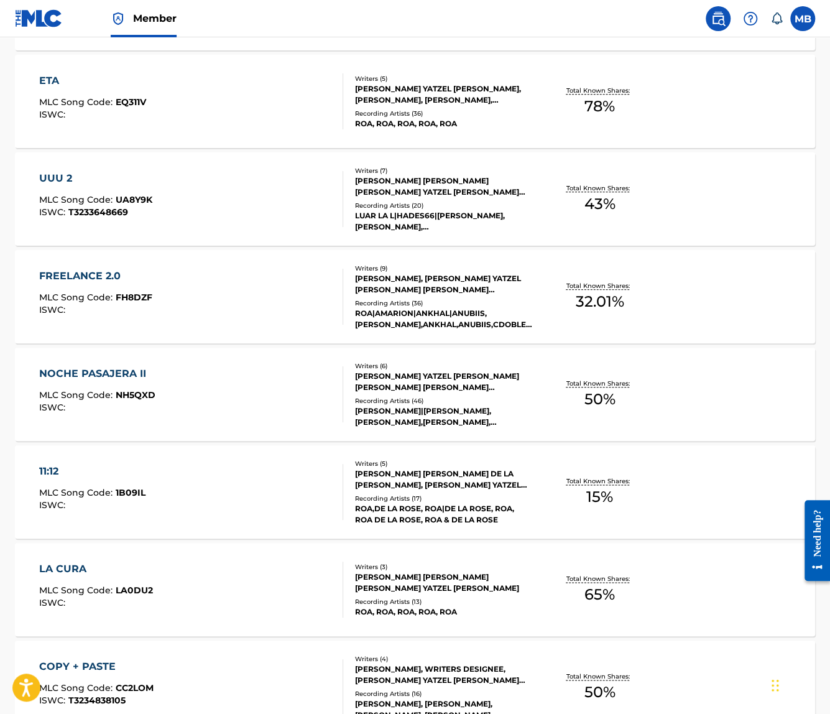
scroll to position [465, 0]
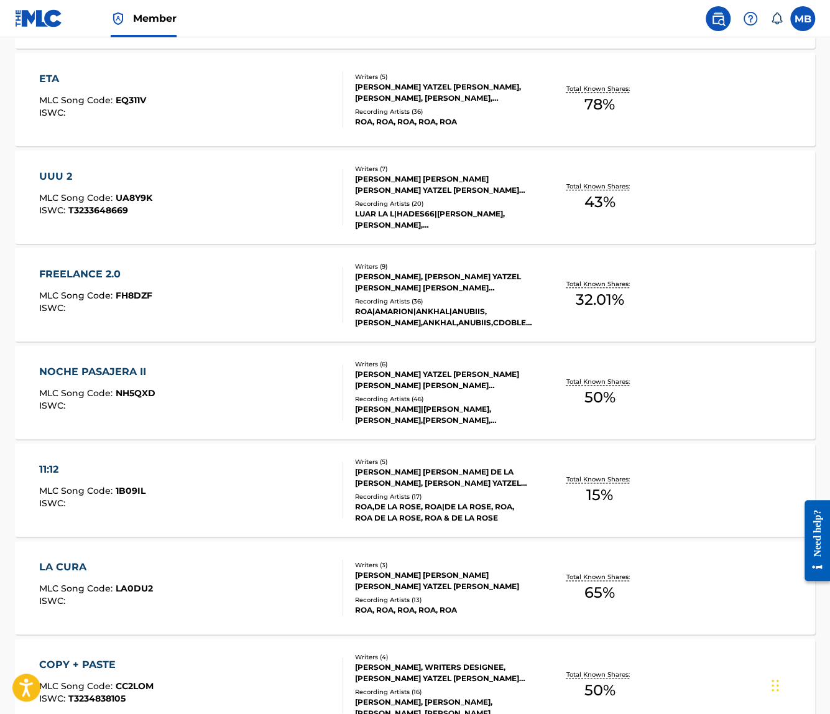
click at [300, 495] on div "11:12 MLC Song Code : 1B09IL ISWC :" at bounding box center [191, 490] width 304 height 56
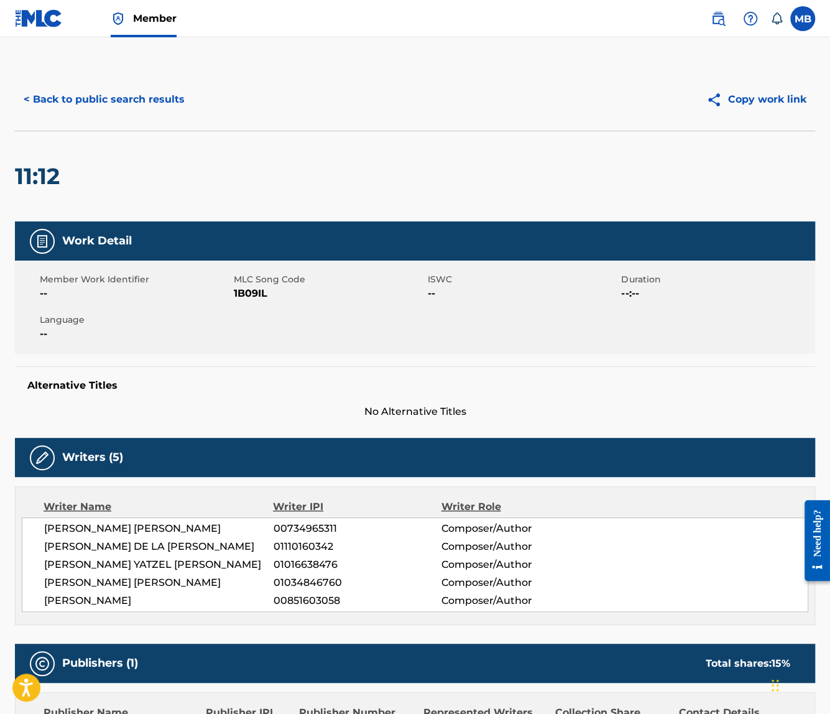
click at [126, 93] on button "< Back to public search results" at bounding box center [104, 99] width 178 height 31
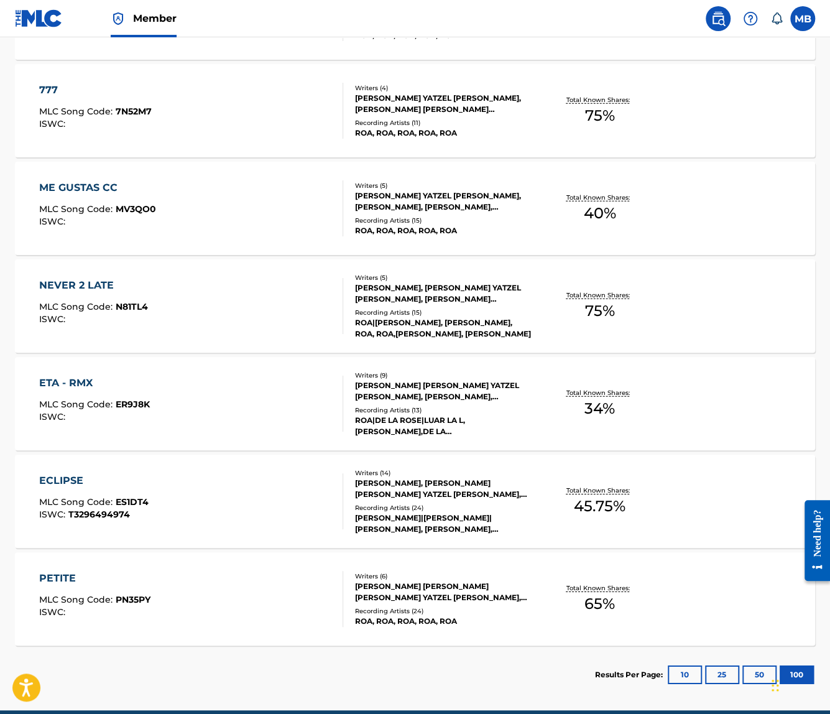
scroll to position [4315, 0]
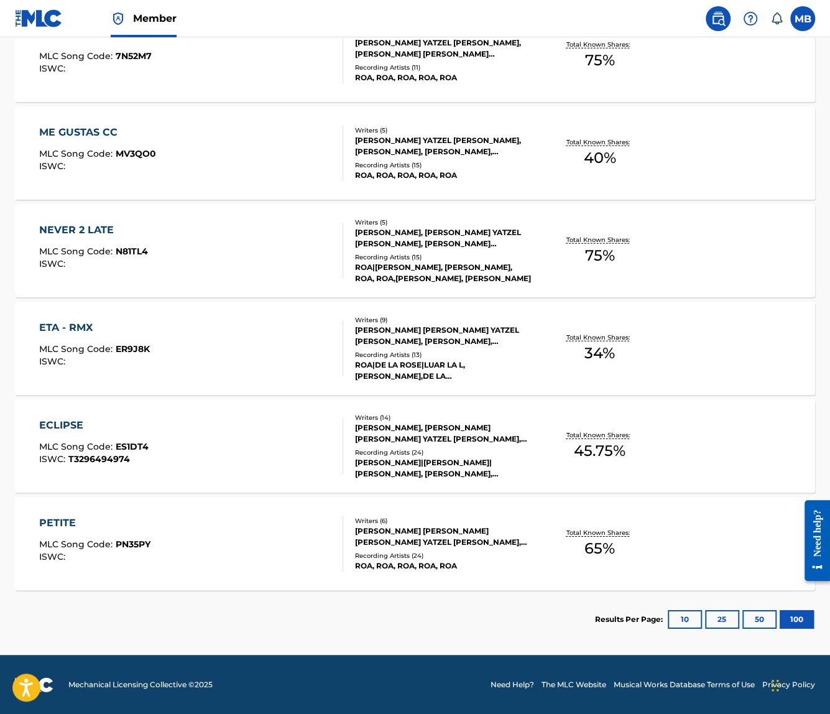
click at [763, 623] on button "50" at bounding box center [759, 619] width 34 height 19
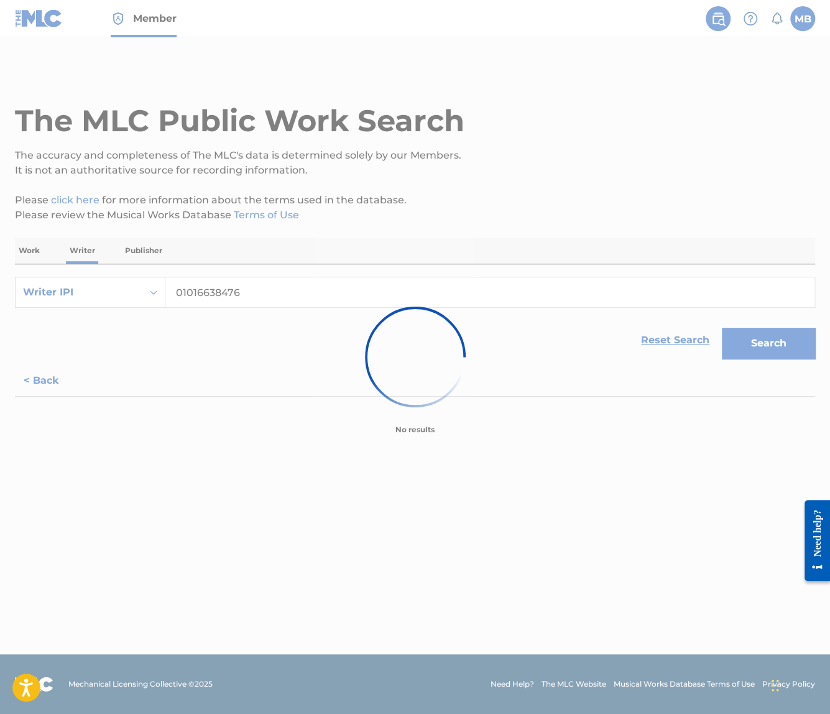
scroll to position [0, 0]
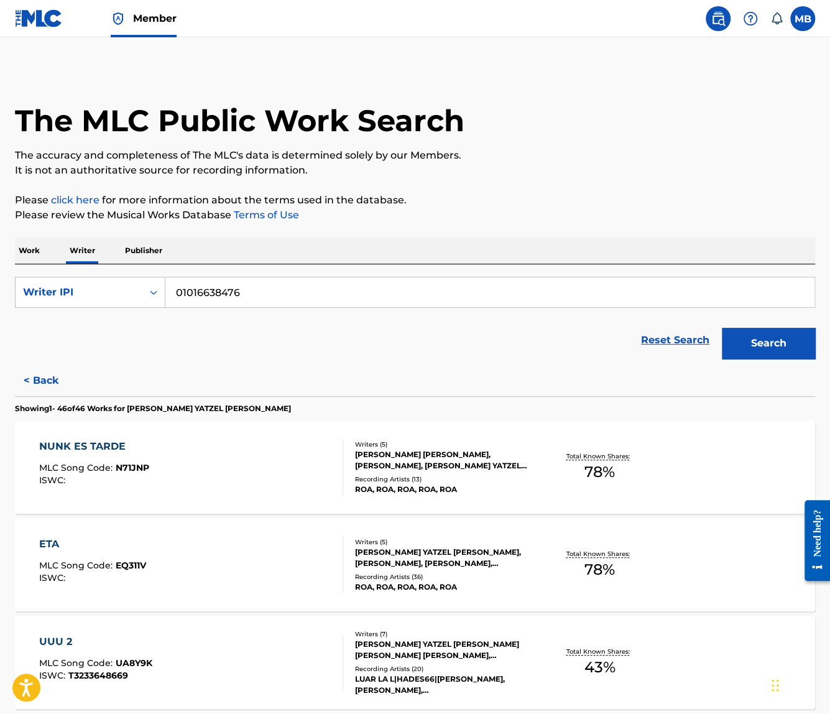
click at [376, 301] on input "01016638476" at bounding box center [489, 292] width 649 height 30
click at [722, 328] on button "Search" at bounding box center [768, 343] width 93 height 31
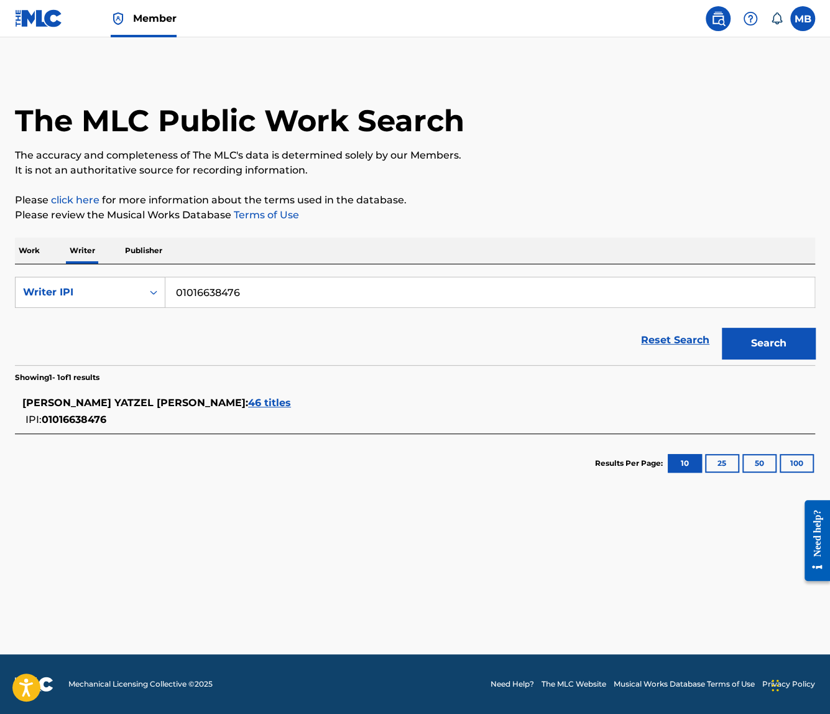
click at [248, 403] on span "46 titles" at bounding box center [269, 403] width 43 height 12
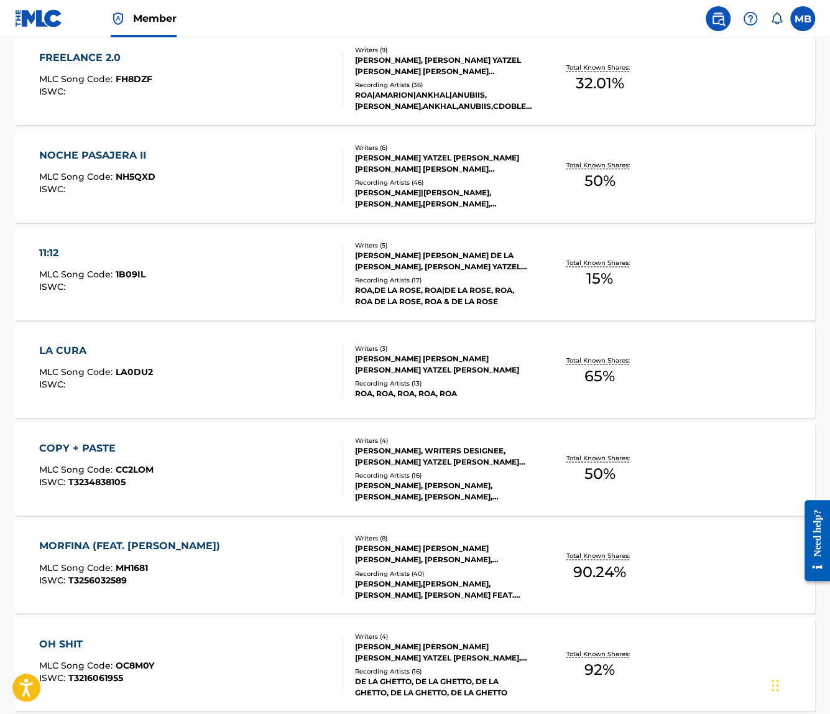
scroll to position [695, 0]
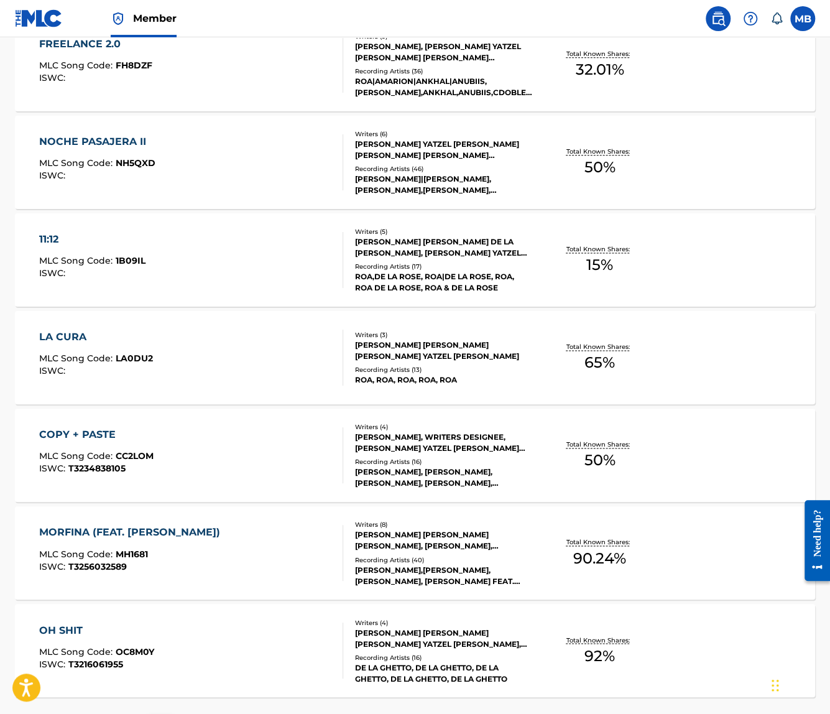
click at [207, 247] on div "11:12 MLC Song Code : 1B09IL ISWC :" at bounding box center [191, 260] width 304 height 56
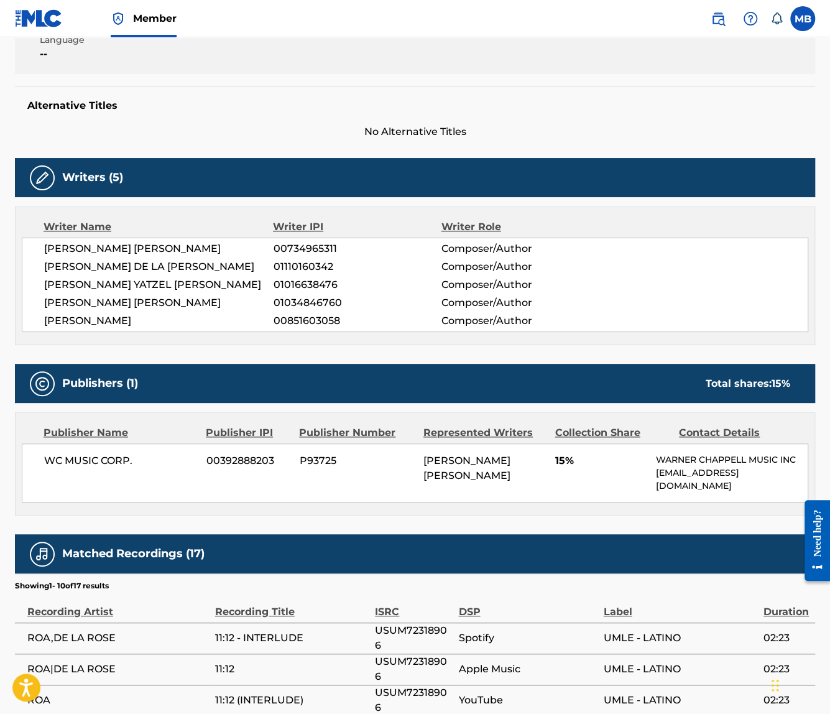
scroll to position [232, 0]
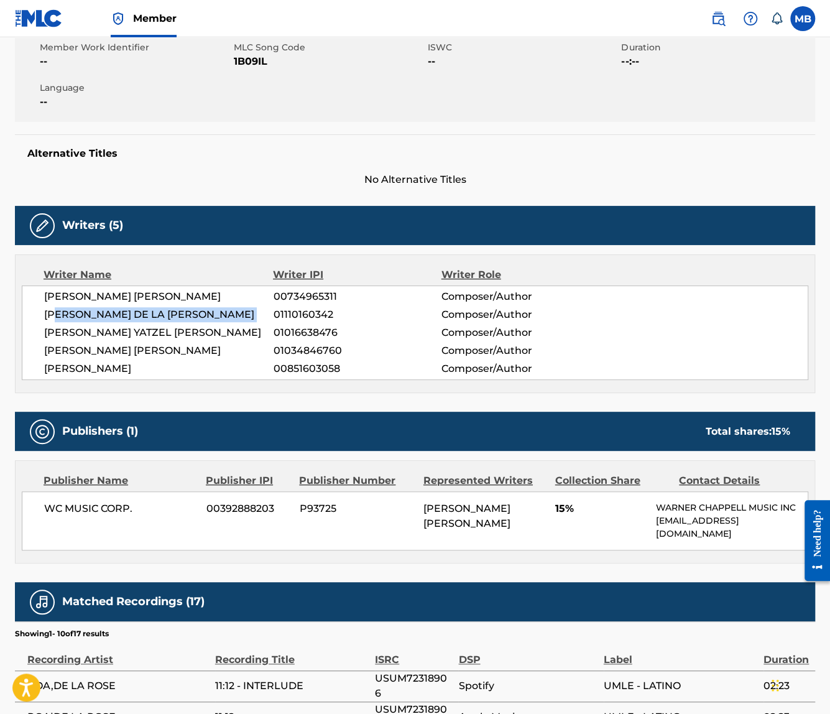
drag, startPoint x: 60, startPoint y: 319, endPoint x: 274, endPoint y: 315, distance: 213.9
click at [274, 316] on div "YUBERKIS GABRIELA DE LA ROSA BRYAN 01110160342 Composer/Author" at bounding box center [425, 314] width 763 height 15
drag, startPoint x: 103, startPoint y: 345, endPoint x: 257, endPoint y: 345, distance: 154.2
click at [257, 345] on span "[PERSON_NAME] [PERSON_NAME]" at bounding box center [158, 350] width 229 height 15
drag, startPoint x: 150, startPoint y: 359, endPoint x: 270, endPoint y: 363, distance: 120.0
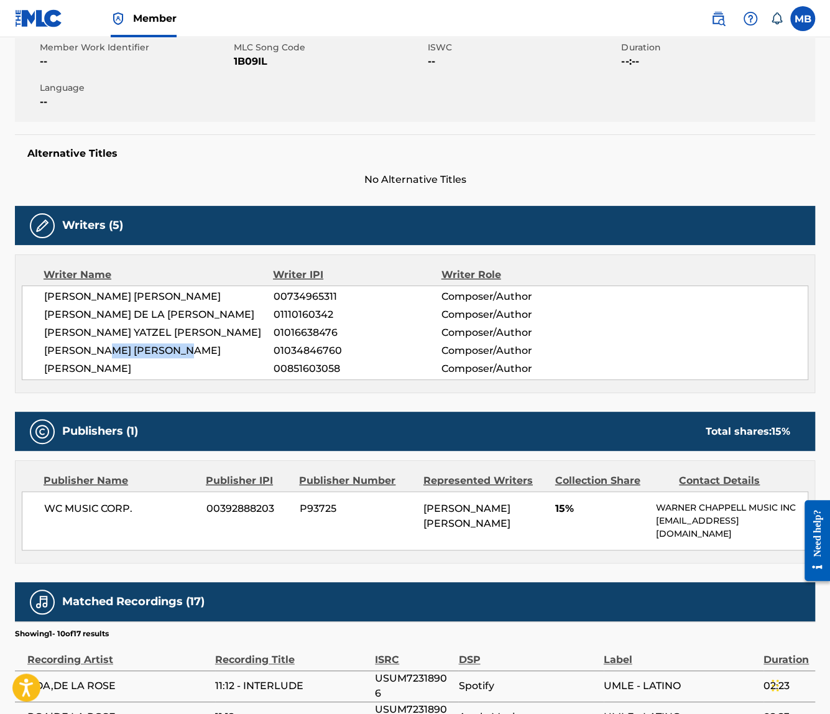
click at [270, 363] on div "JOAN MANUEL UBINAS JIMENEZ 00734965311 Composer/Author YUBERKIS GABRIELA DE LA …" at bounding box center [415, 332] width 786 height 94
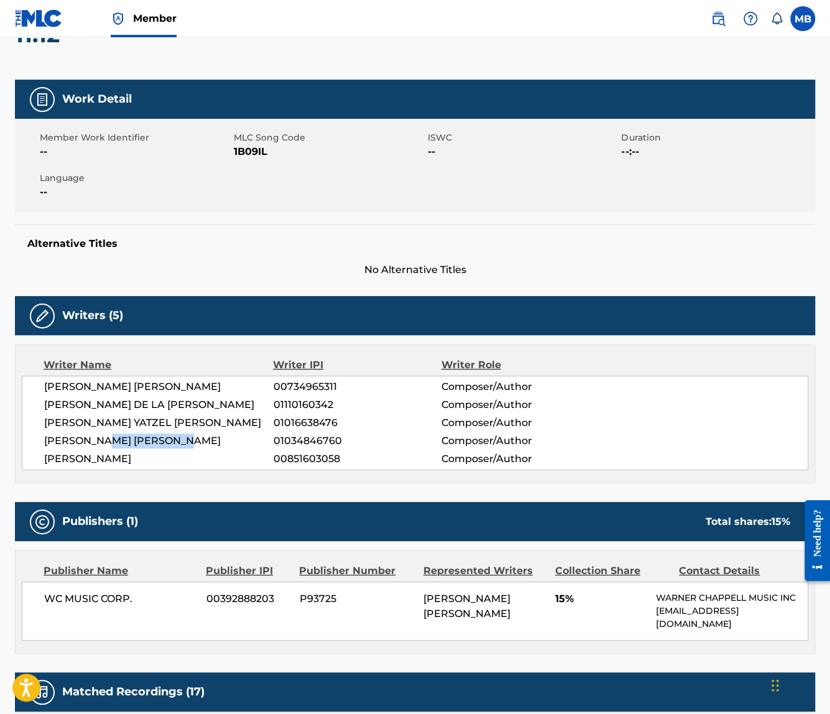
scroll to position [52, 0]
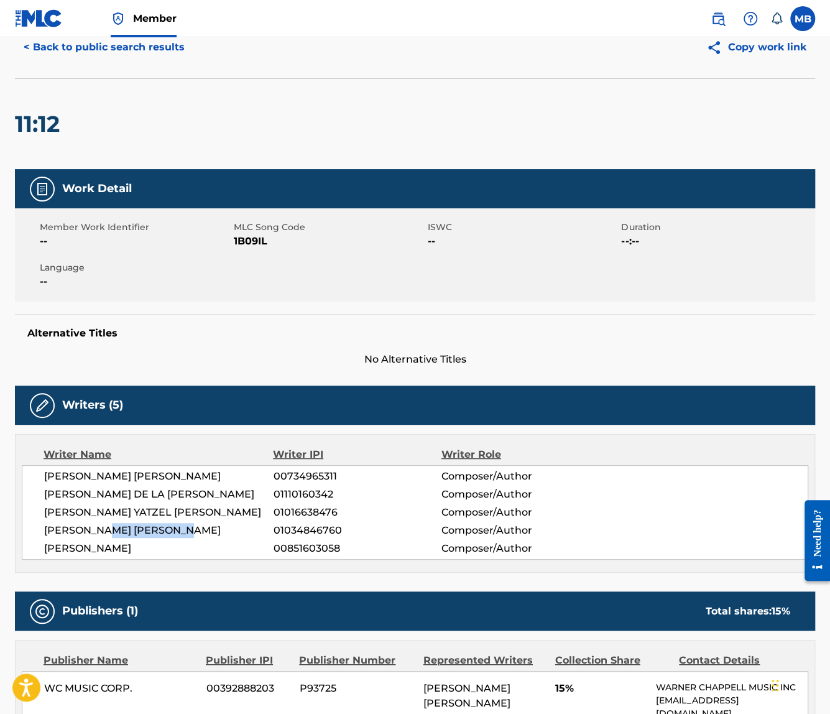
click at [144, 42] on button "< Back to public search results" at bounding box center [104, 47] width 178 height 31
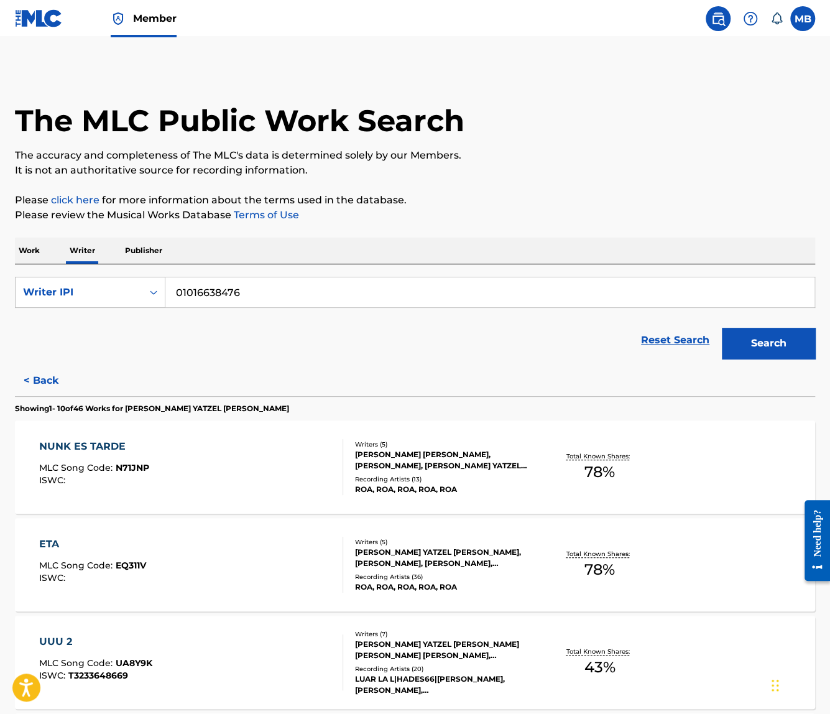
click at [405, 456] on div "WILSON OBED MEJIA, ANDRES GAVILLAN, GILBERTO YATZEL FIGUEROA ORTIZ, ALEJANDRO F…" at bounding box center [444, 460] width 178 height 22
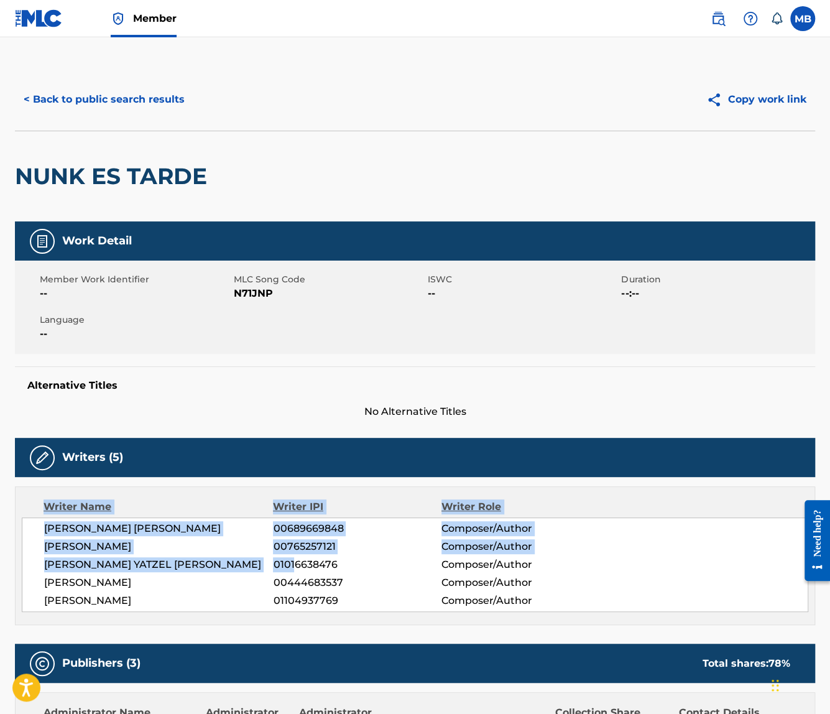
drag, startPoint x: 293, startPoint y: 569, endPoint x: 165, endPoint y: 462, distance: 167.2
click at [162, 463] on div "Writers (5) Writer Name Writer IPI Writer Role WILSON OBED MEJIA 00689669848 Co…" at bounding box center [415, 531] width 800 height 187
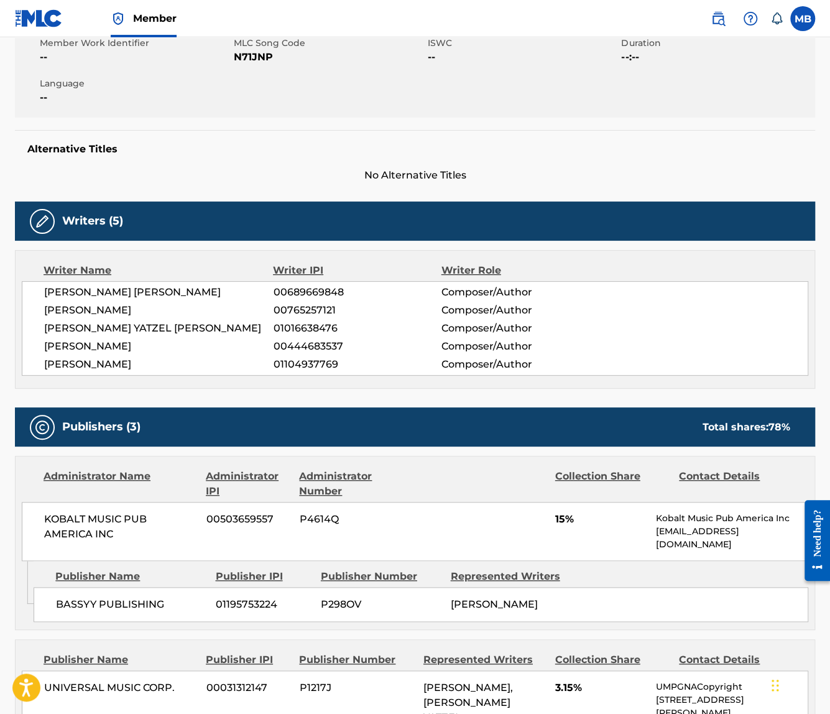
click at [209, 440] on div "Publishers (3) Total shares: 78 %" at bounding box center [415, 426] width 800 height 39
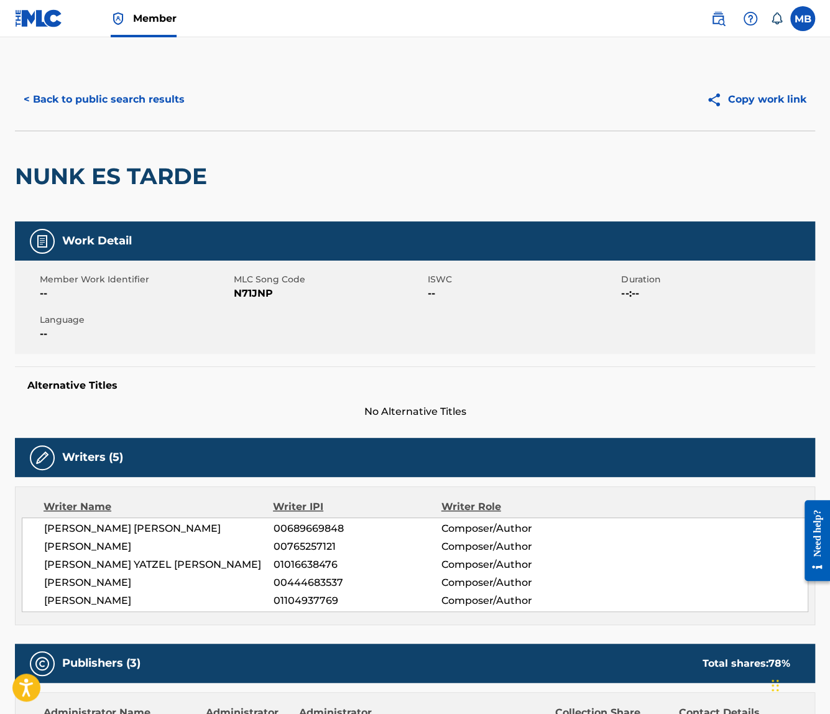
click at [94, 103] on button "< Back to public search results" at bounding box center [104, 99] width 178 height 31
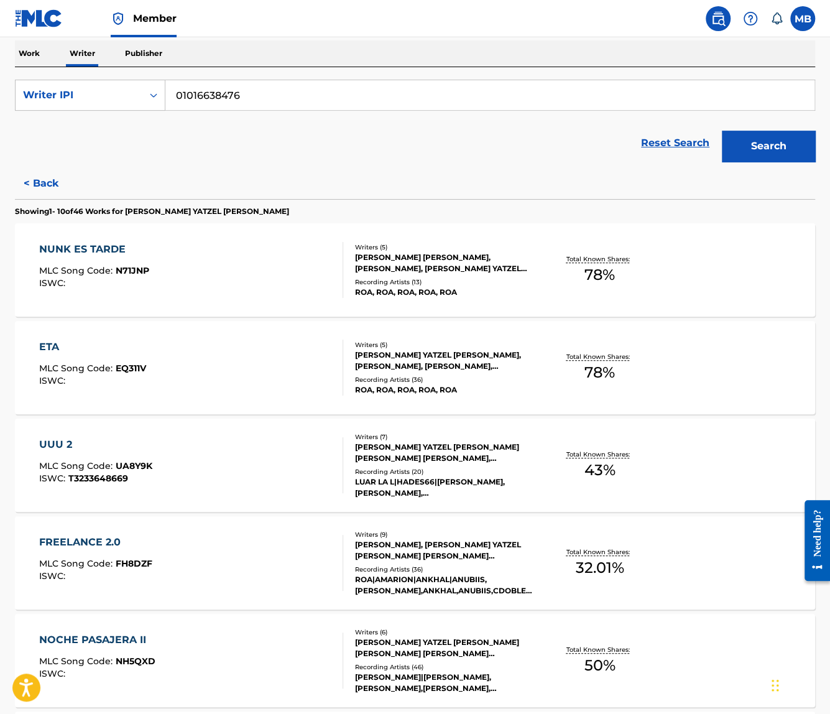
scroll to position [208, 0]
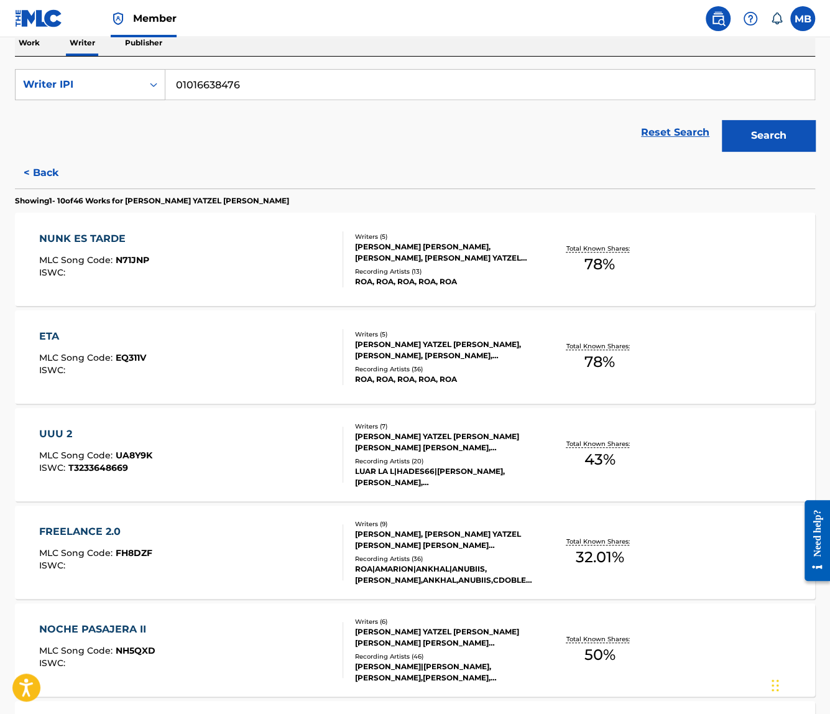
click at [203, 449] on div "UUU 2 MLC Song Code : UA8Y9K ISWC : T3233648669" at bounding box center [191, 454] width 304 height 56
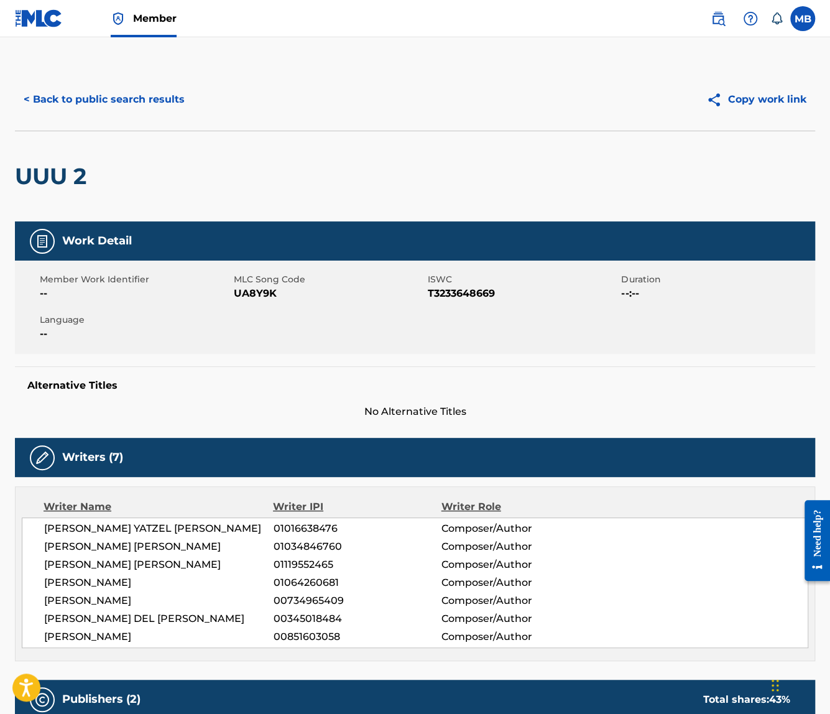
click at [124, 99] on button "< Back to public search results" at bounding box center [104, 99] width 178 height 31
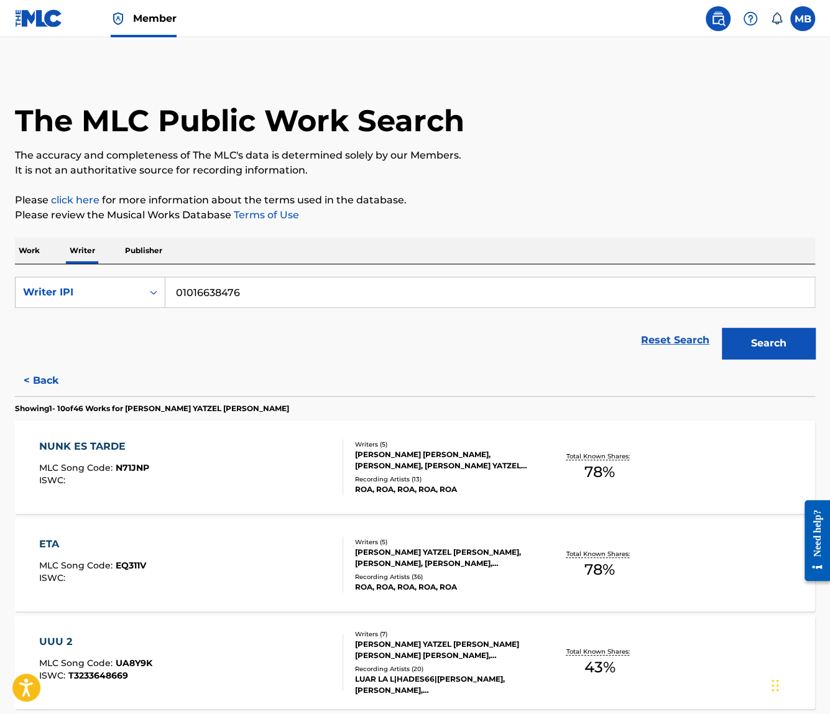
click at [39, 260] on p "Work" at bounding box center [29, 250] width 29 height 26
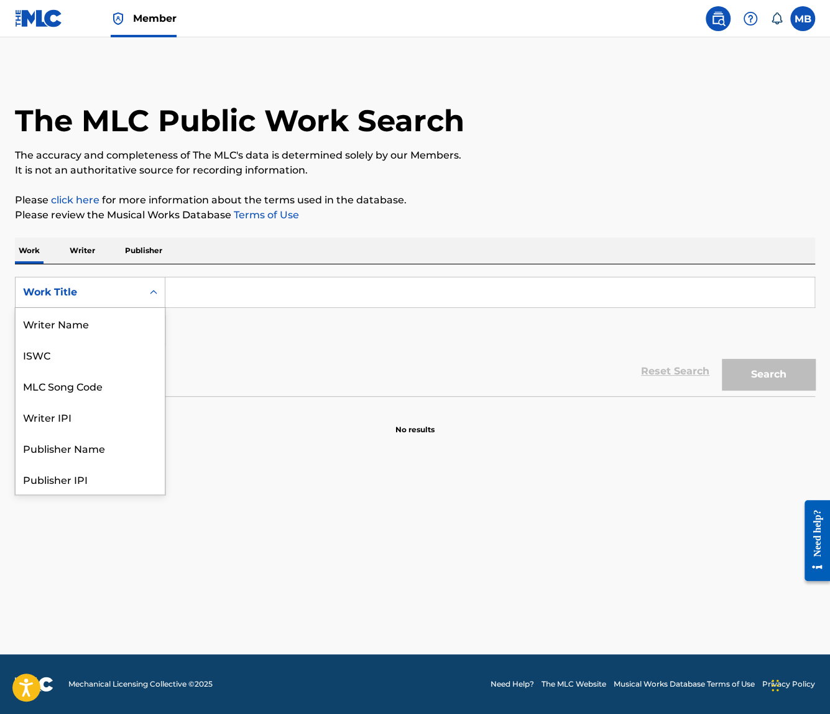
click at [119, 297] on div "Work Title" at bounding box center [79, 292] width 112 height 15
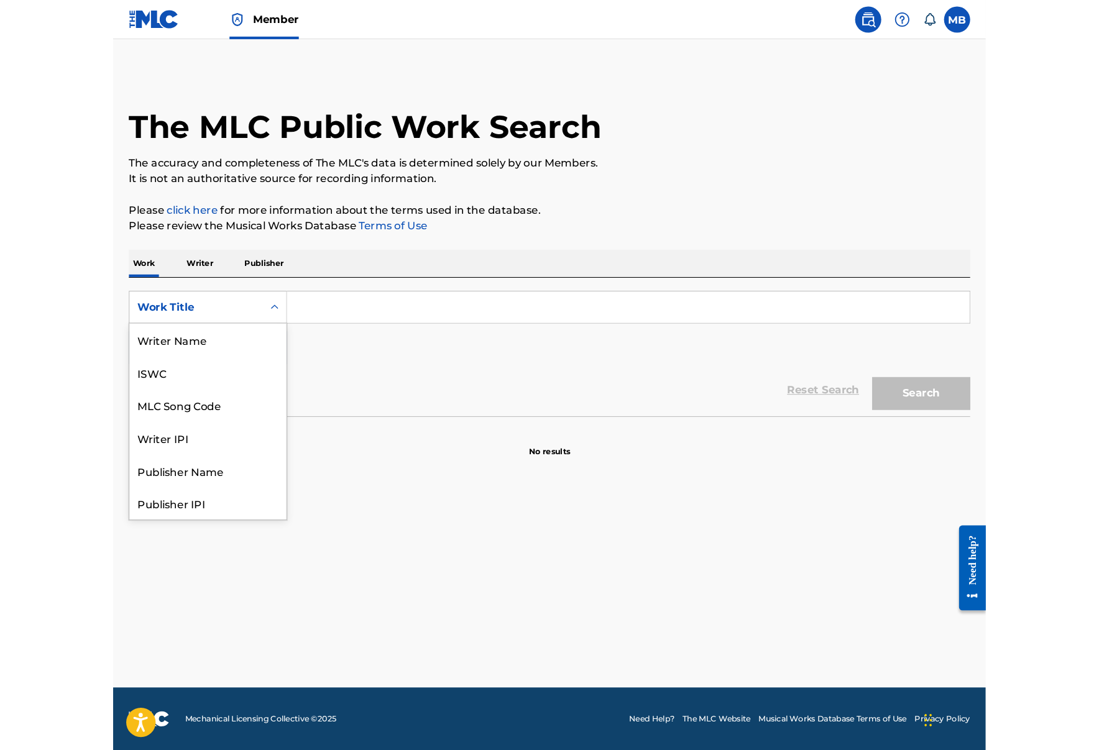
scroll to position [62, 0]
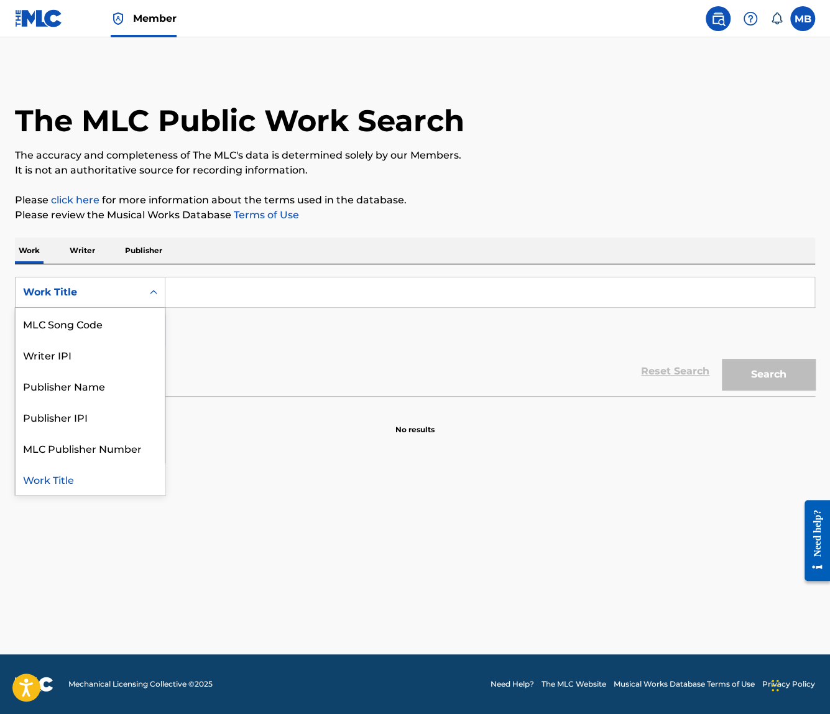
click at [224, 316] on div "SearchWithCriteria133f1350-a63b-4f22-8083-13a343678cf0 Work Title selected, 8 o…" at bounding box center [415, 312] width 800 height 70
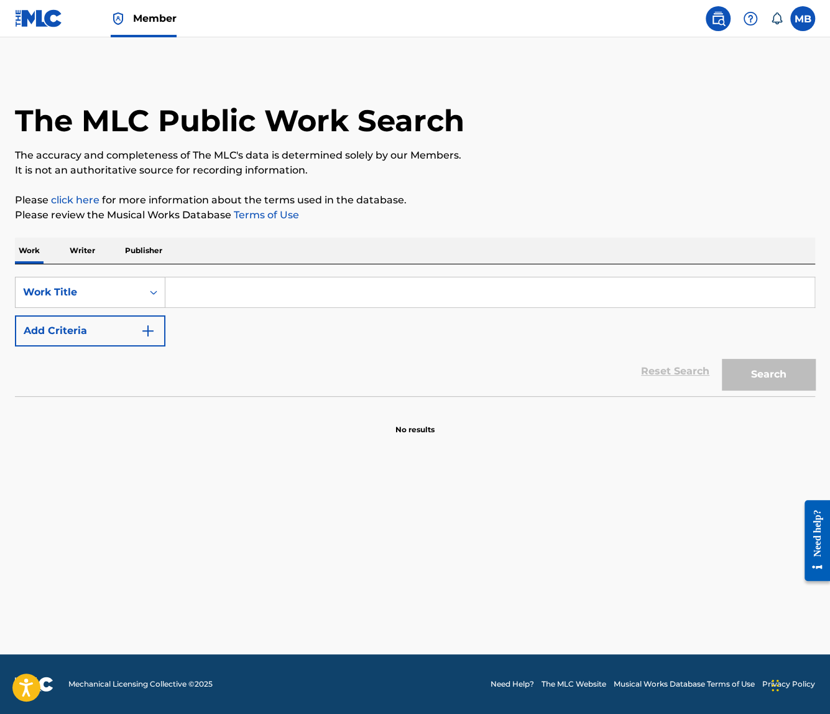
click at [145, 246] on p "Publisher" at bounding box center [143, 250] width 45 height 26
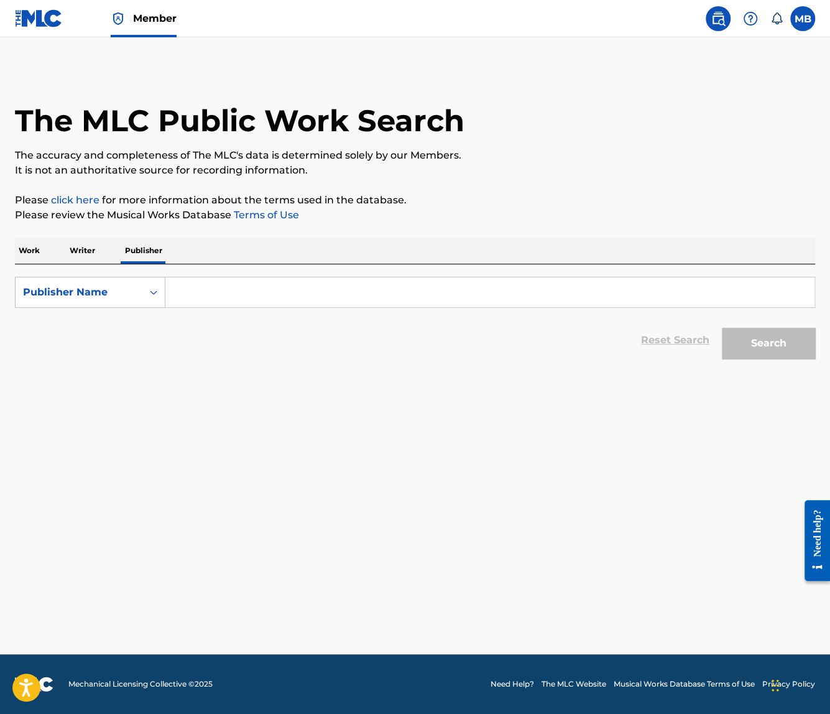
click at [22, 246] on p "Work" at bounding box center [29, 250] width 29 height 26
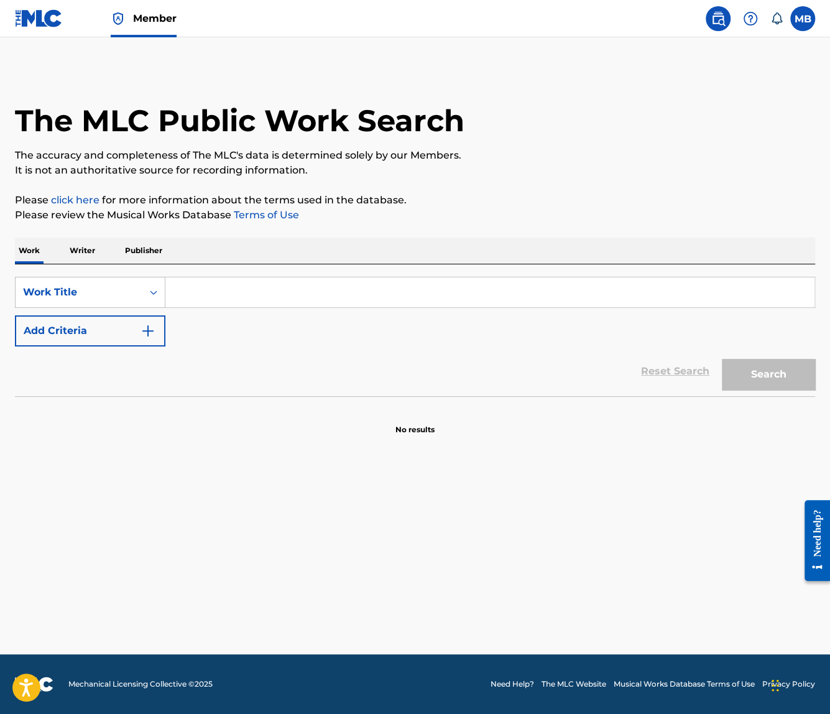
click at [249, 295] on input "Search Form" at bounding box center [489, 292] width 649 height 30
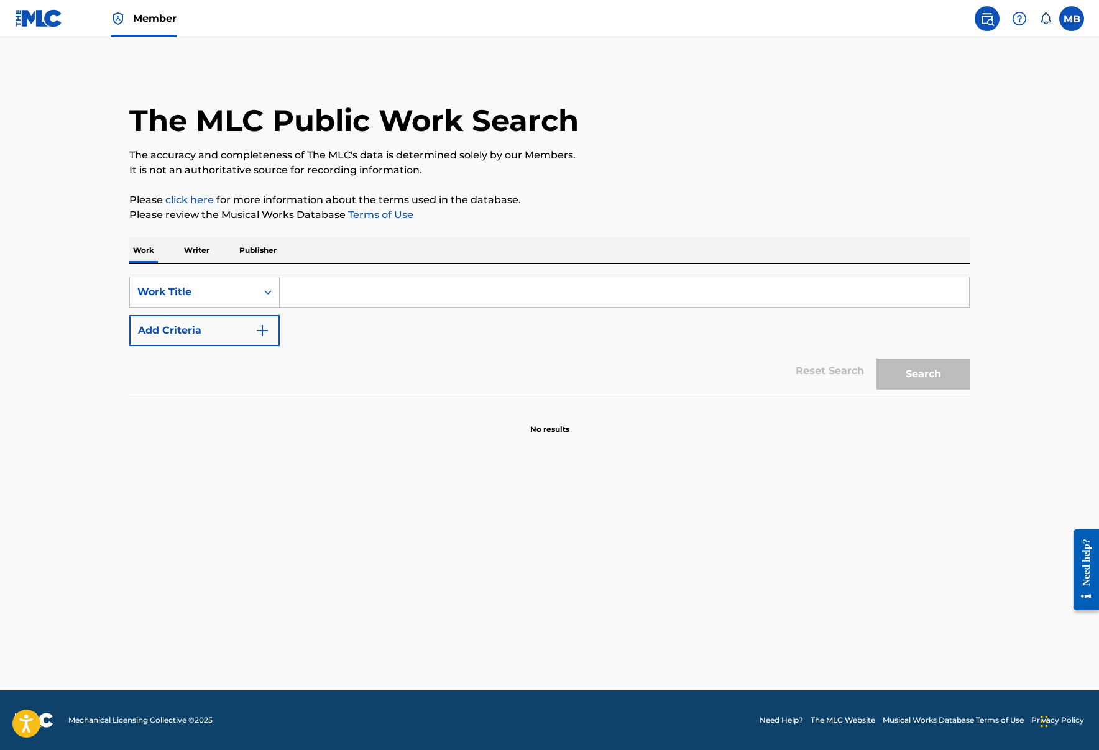
click at [199, 202] on link "click here" at bounding box center [189, 200] width 48 height 12
click at [213, 249] on div "Work Writer Publisher" at bounding box center [549, 250] width 840 height 26
click at [200, 249] on p "Writer" at bounding box center [196, 250] width 33 height 26
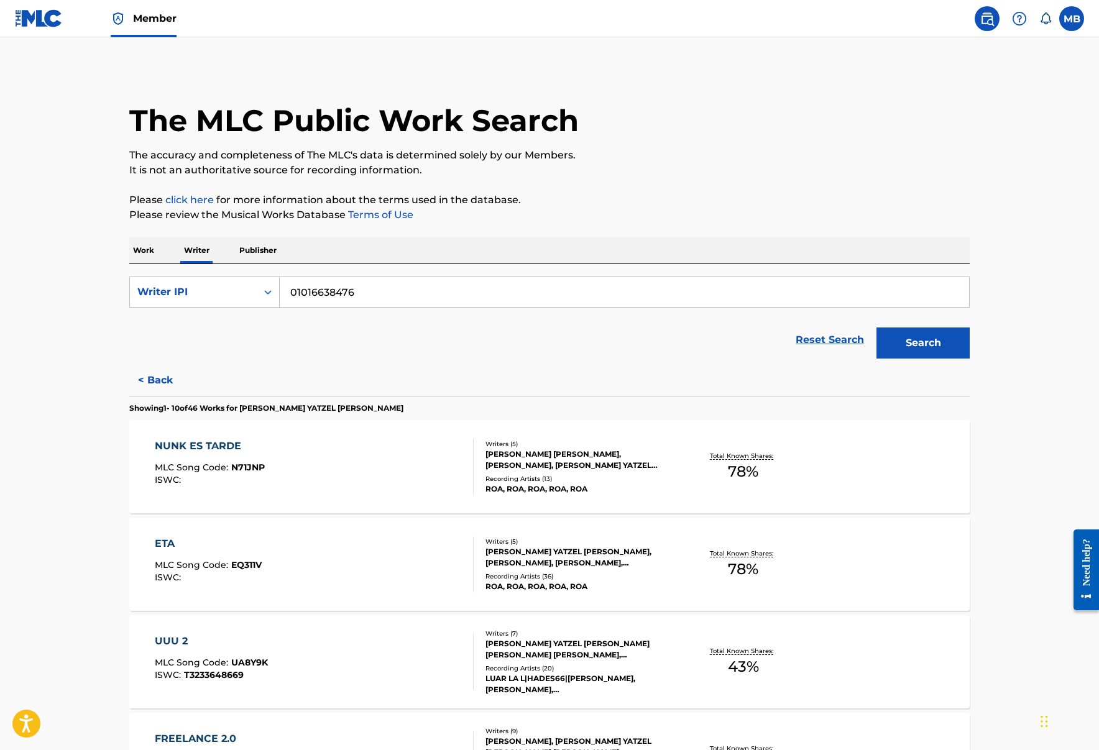
click at [285, 265] on div "SearchWithCriteriacd974296-1ca5-401f-8665-eb0fcd18b5ca Writer IPI 01016638476 R…" at bounding box center [549, 314] width 840 height 101
click at [269, 248] on p "Publisher" at bounding box center [258, 250] width 45 height 26
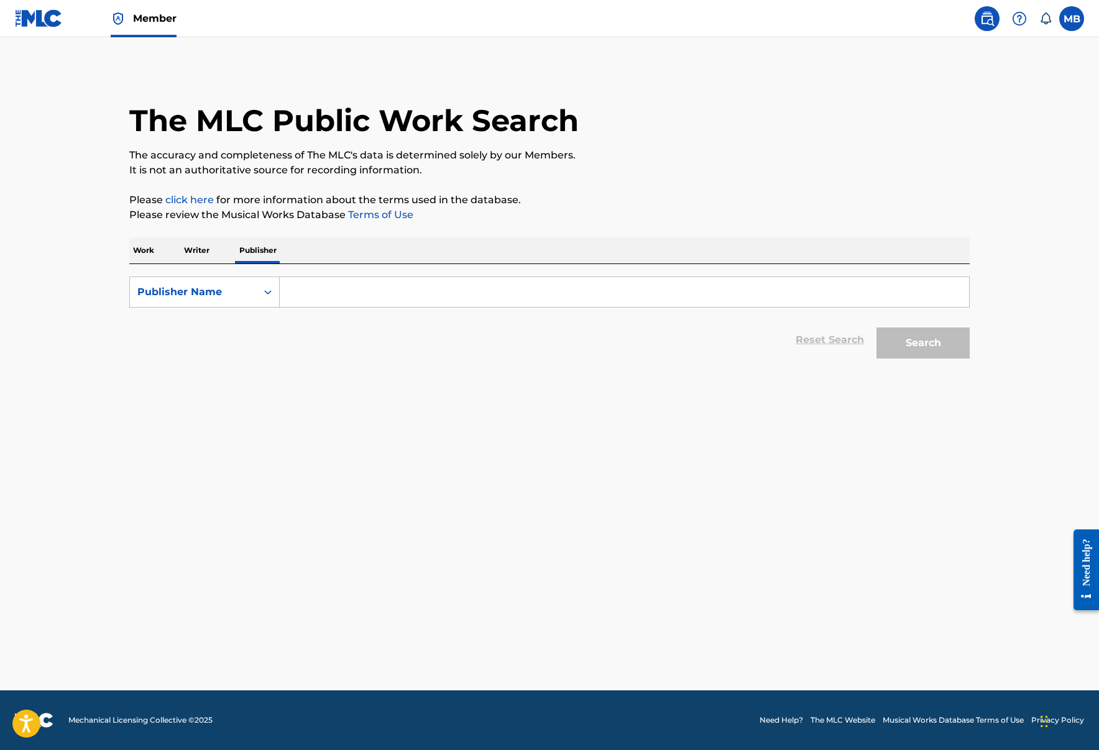
click at [829, 27] on div at bounding box center [1019, 18] width 25 height 25
click at [829, 75] on div "The MLC Public Work Search" at bounding box center [549, 113] width 840 height 91
click at [142, 22] on span "Member" at bounding box center [155, 18] width 44 height 14
